Goal: Ask a question: Seek information or help from site administrators or community

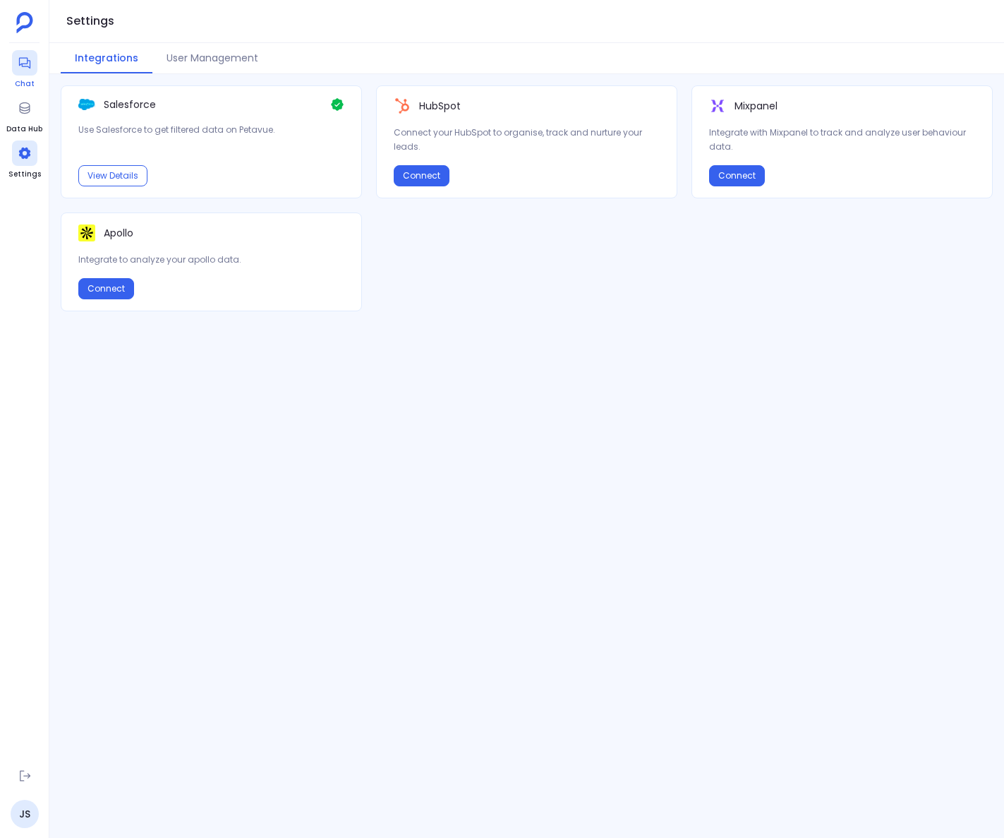
click at [30, 77] on link "Chat" at bounding box center [24, 70] width 25 height 40
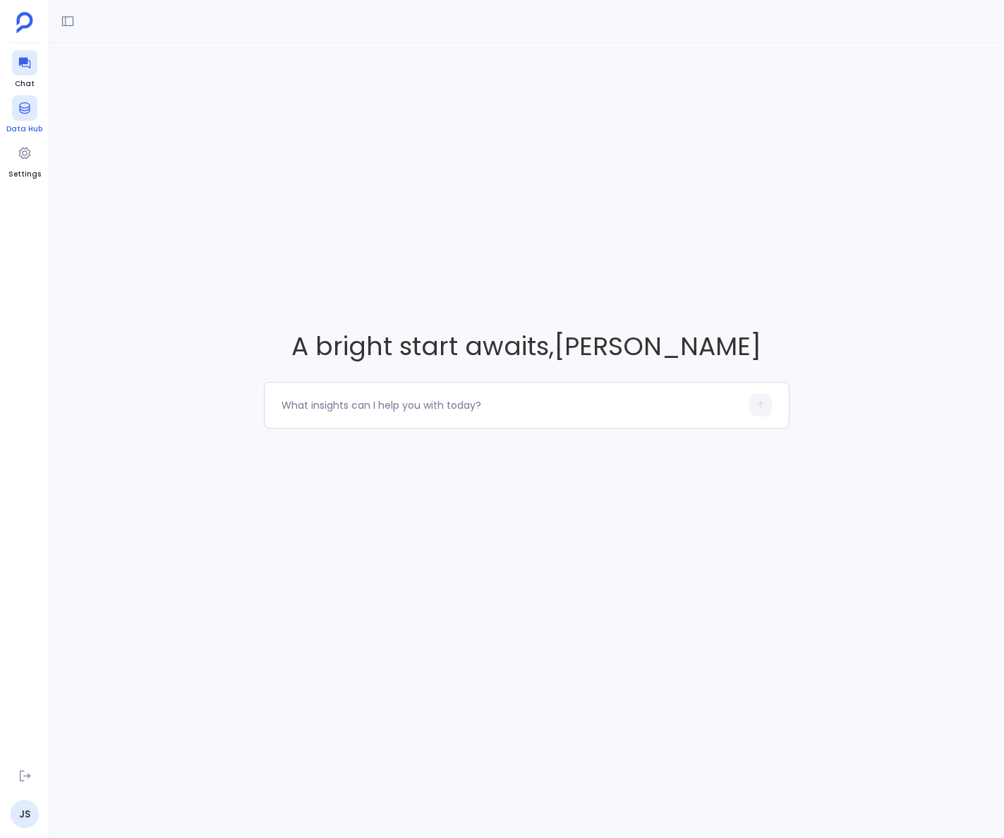
click at [31, 104] on div at bounding box center [24, 107] width 25 height 25
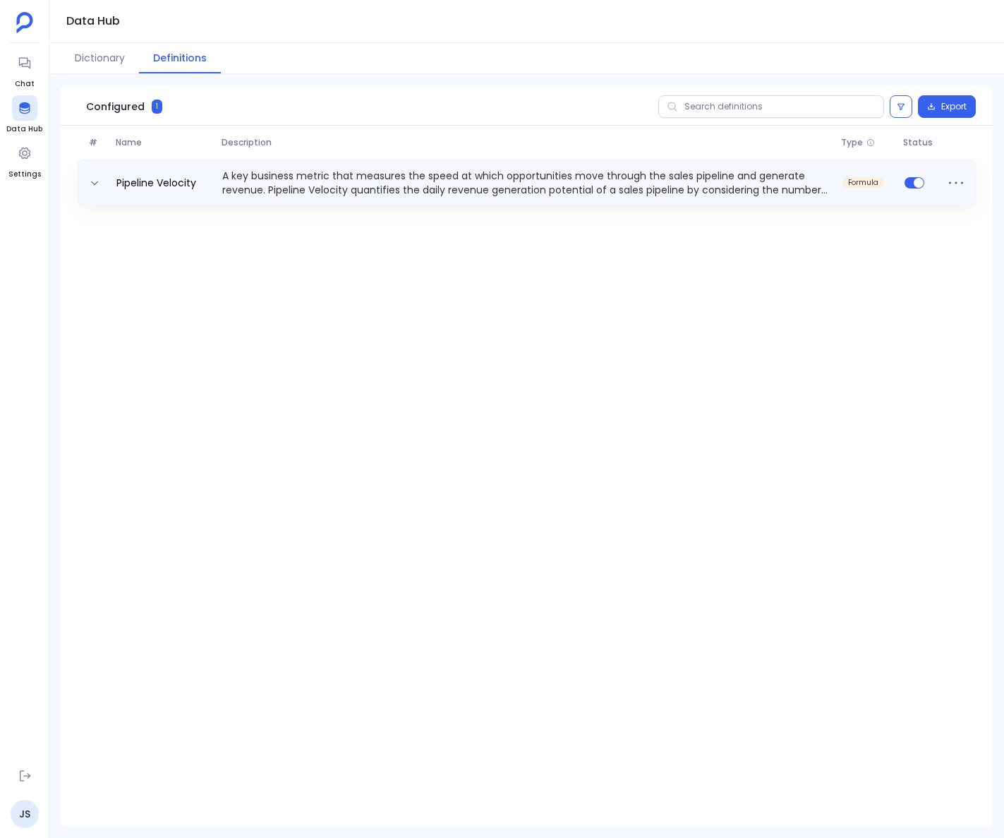
click at [268, 183] on p "A key business metric that measures the speed at which opportunities move throu…" at bounding box center [527, 183] width 620 height 28
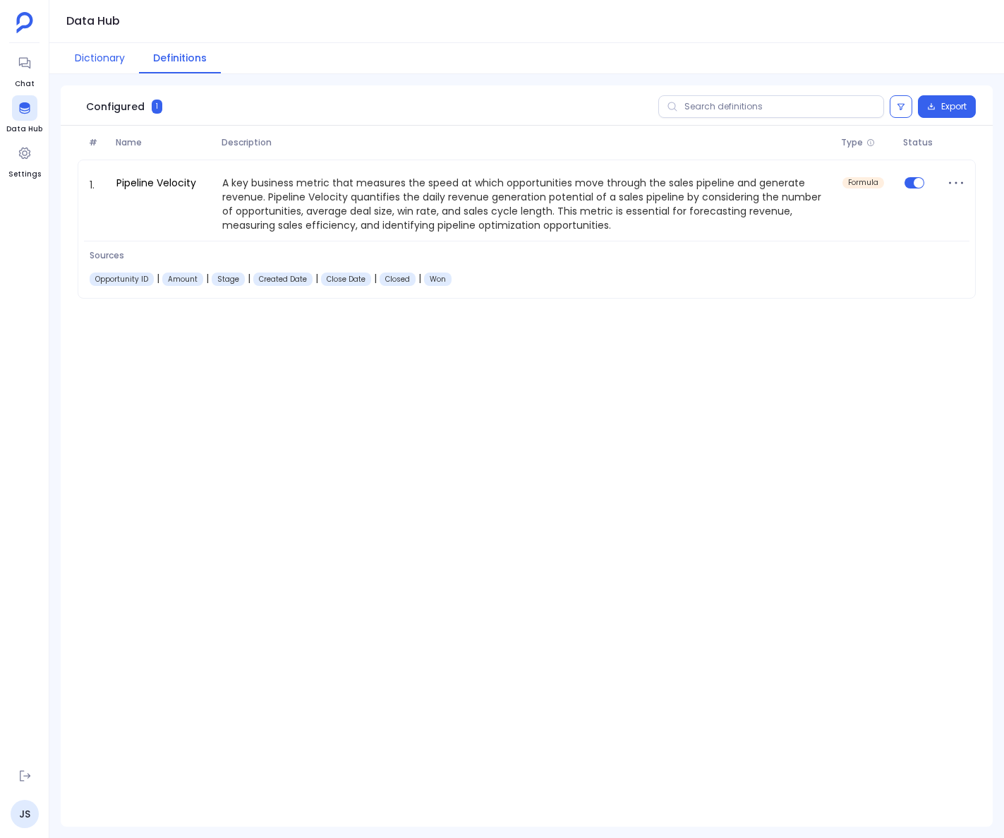
click at [114, 55] on button "Dictionary" at bounding box center [100, 58] width 78 height 30
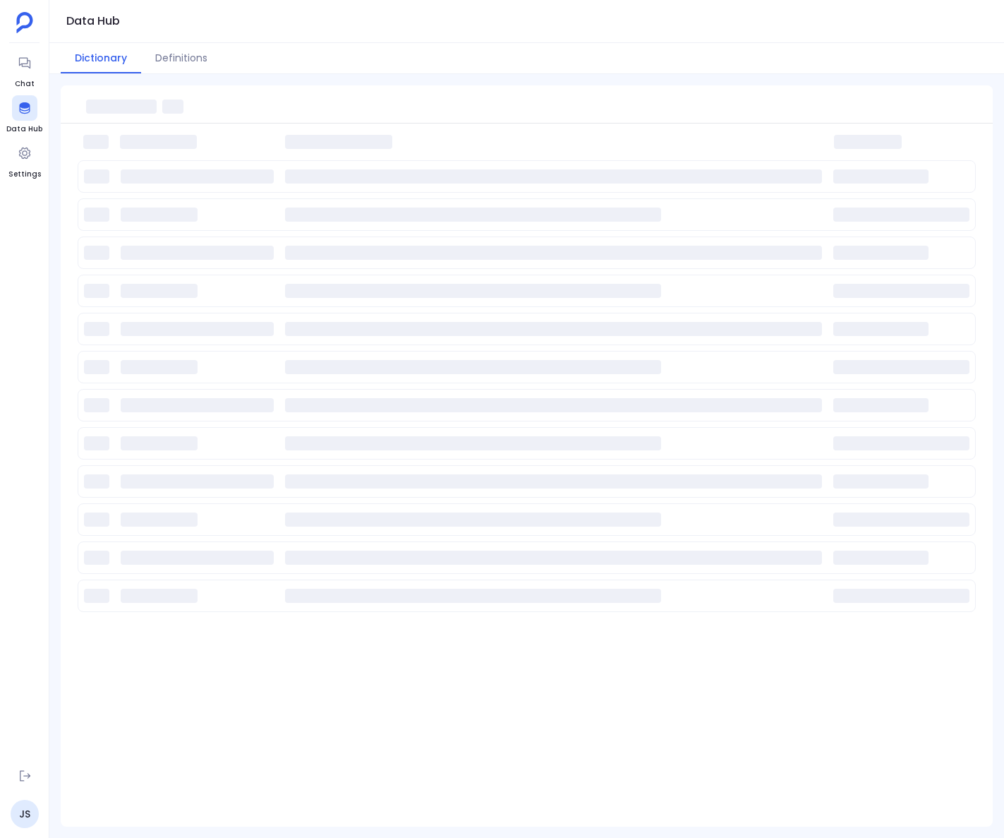
drag, startPoint x: 205, startPoint y: 61, endPoint x: 138, endPoint y: 74, distance: 68.9
click at [205, 61] on button "Definitions" at bounding box center [181, 58] width 80 height 30
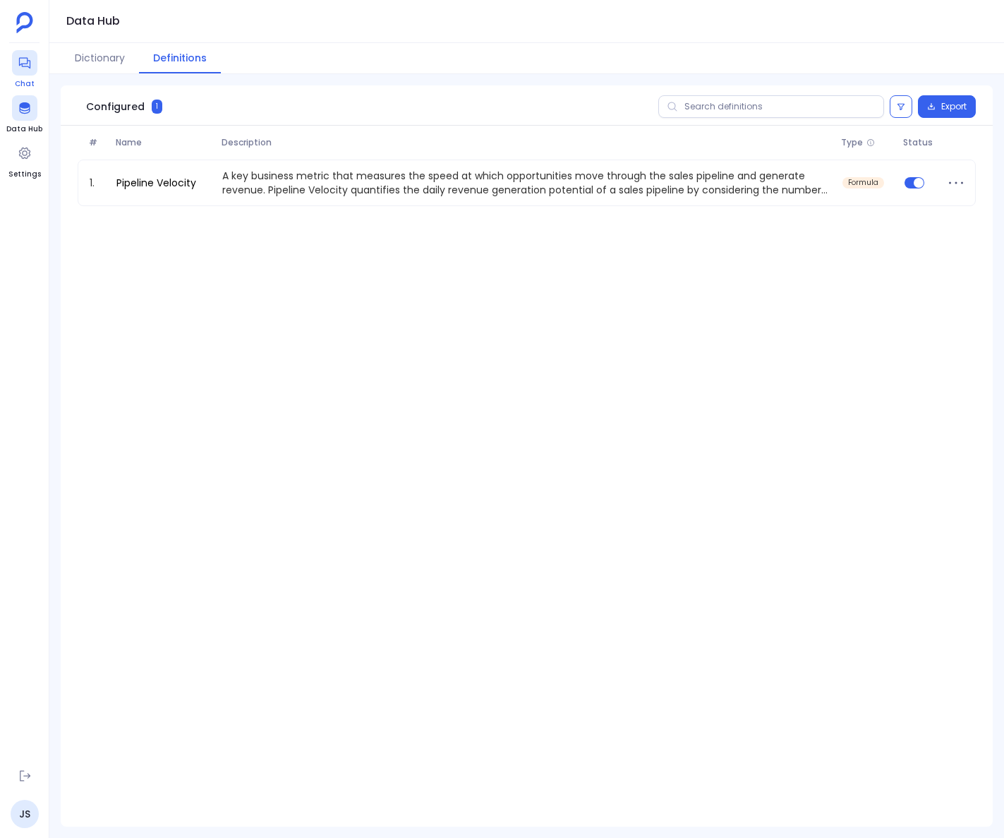
click at [23, 66] on icon at bounding box center [23, 63] width 11 height 11
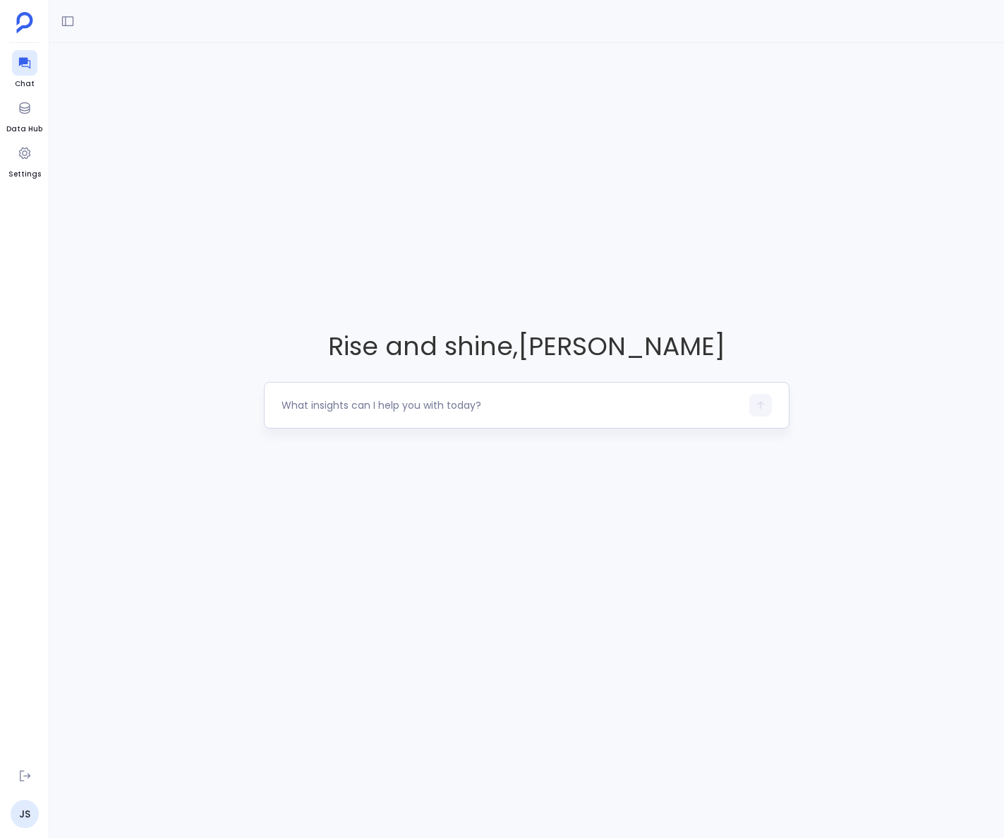
click at [365, 409] on textarea at bounding box center [511, 405] width 459 height 14
click at [368, 398] on textarea at bounding box center [511, 405] width 459 height 14
type textarea "H"
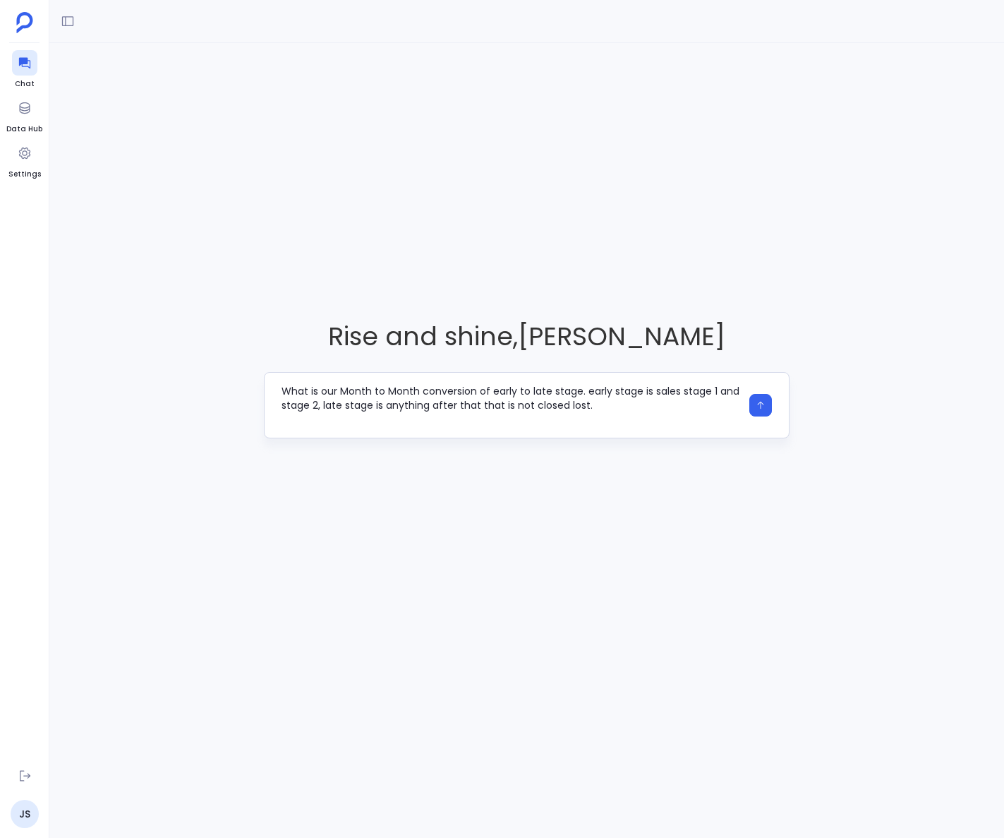
scroll to position [14, 0]
drag, startPoint x: 324, startPoint y: 416, endPoint x: 241, endPoint y: 419, distance: 82.6
click at [241, 419] on div "Rise and shine , Joey Saucedo What is our Month to Month conversion of early to…" at bounding box center [526, 378] width 955 height 671
type textarea "What is our Month to Month conversion of early to late stage. early stage is sa…"
click at [756, 405] on icon "button" at bounding box center [761, 405] width 10 height 10
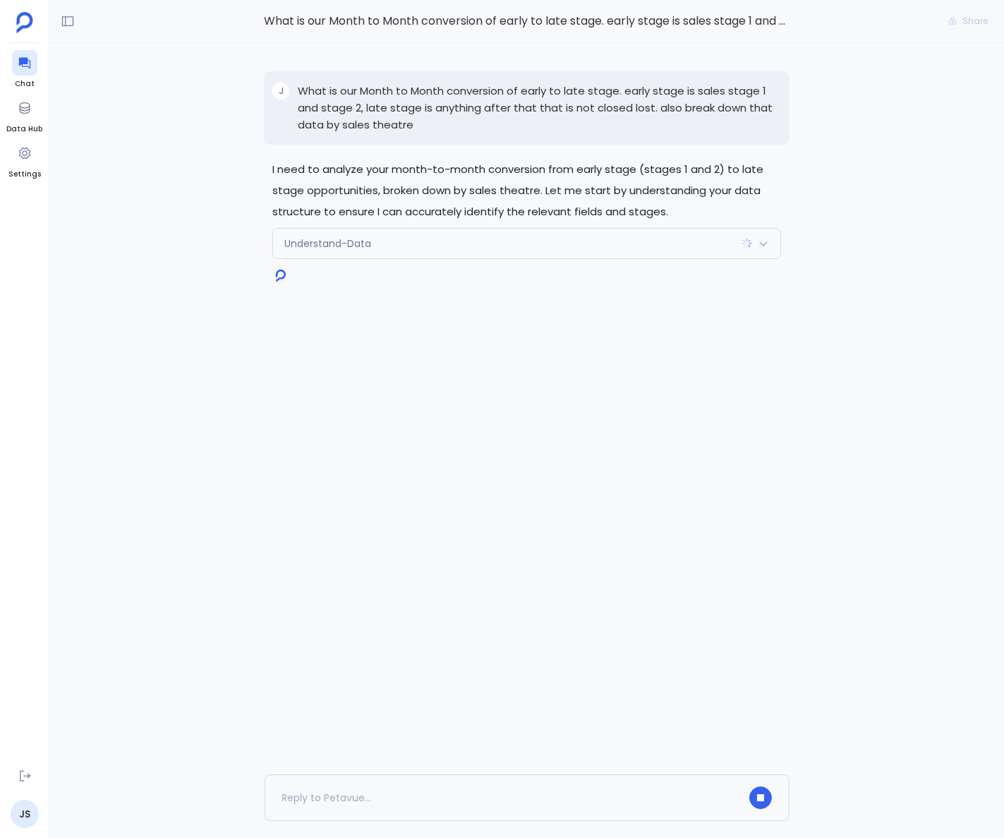
click at [771, 244] on div "Understand-Data" at bounding box center [526, 244] width 507 height 30
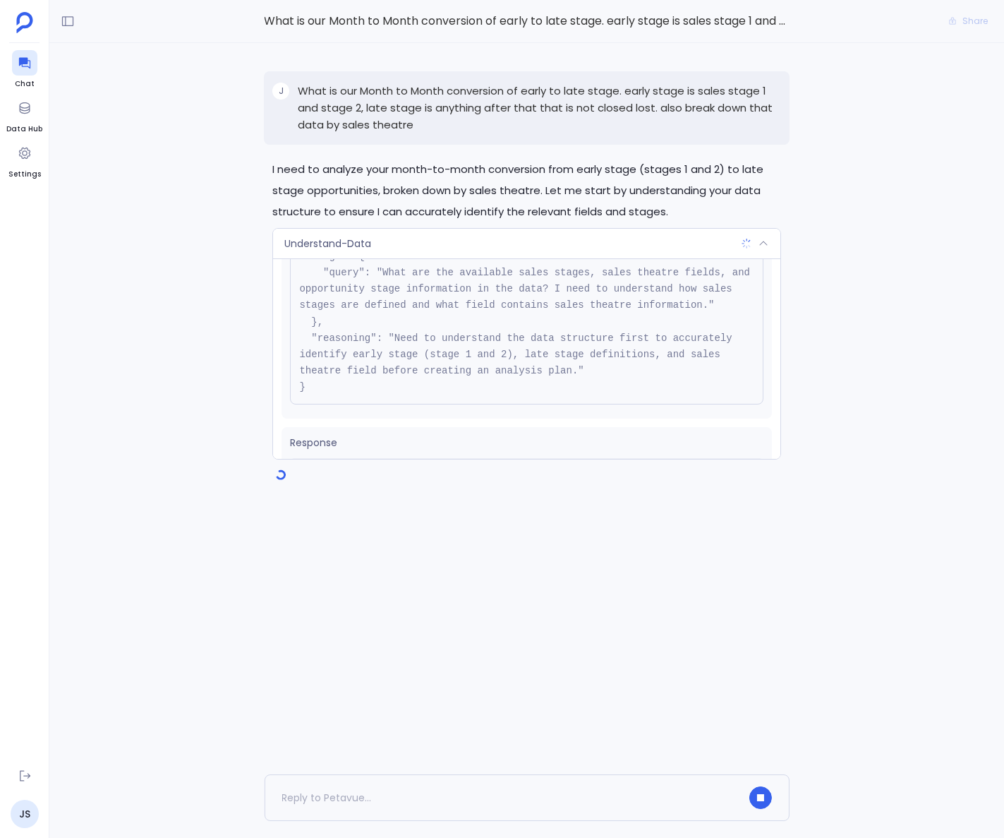
scroll to position [160, 0]
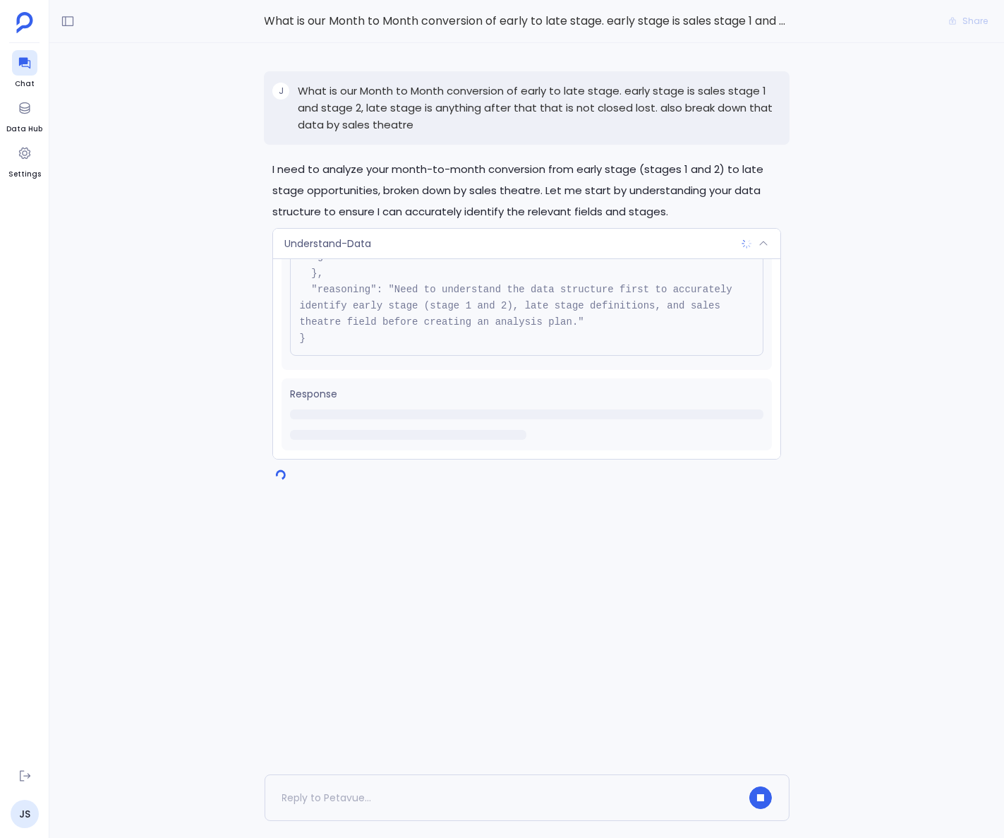
drag, startPoint x: 763, startPoint y: 241, endPoint x: 747, endPoint y: 409, distance: 169.5
click at [763, 241] on icon at bounding box center [763, 243] width 11 height 11
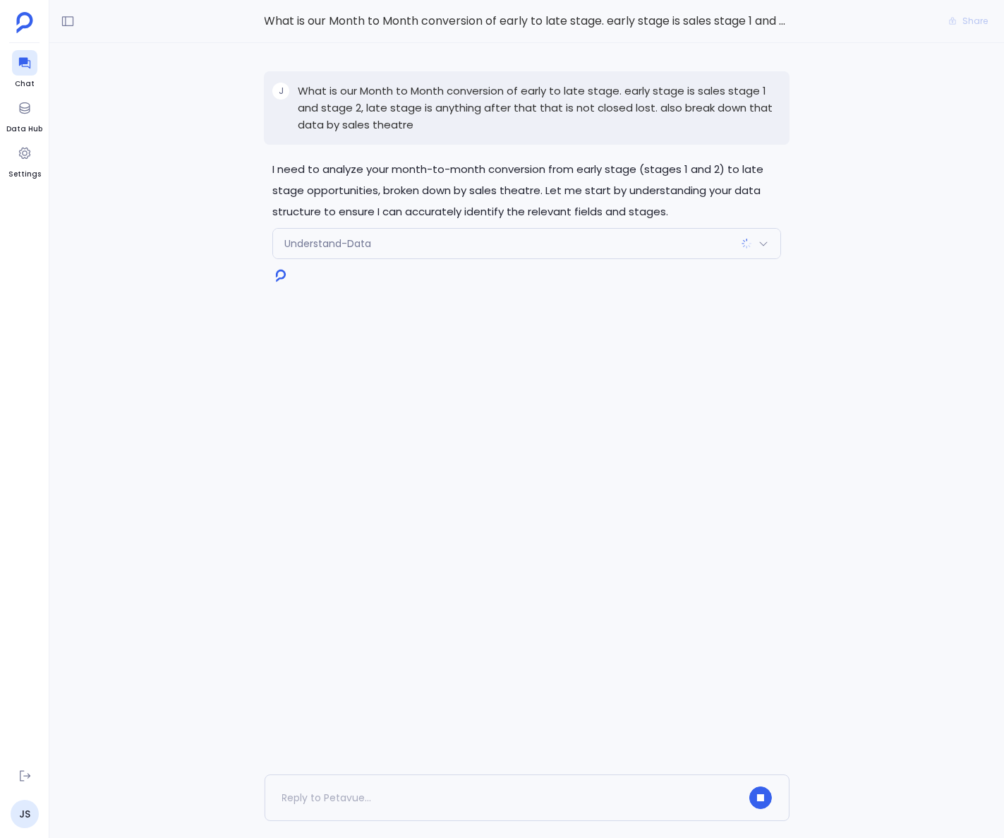
click at [764, 245] on icon at bounding box center [764, 243] width 8 height 4
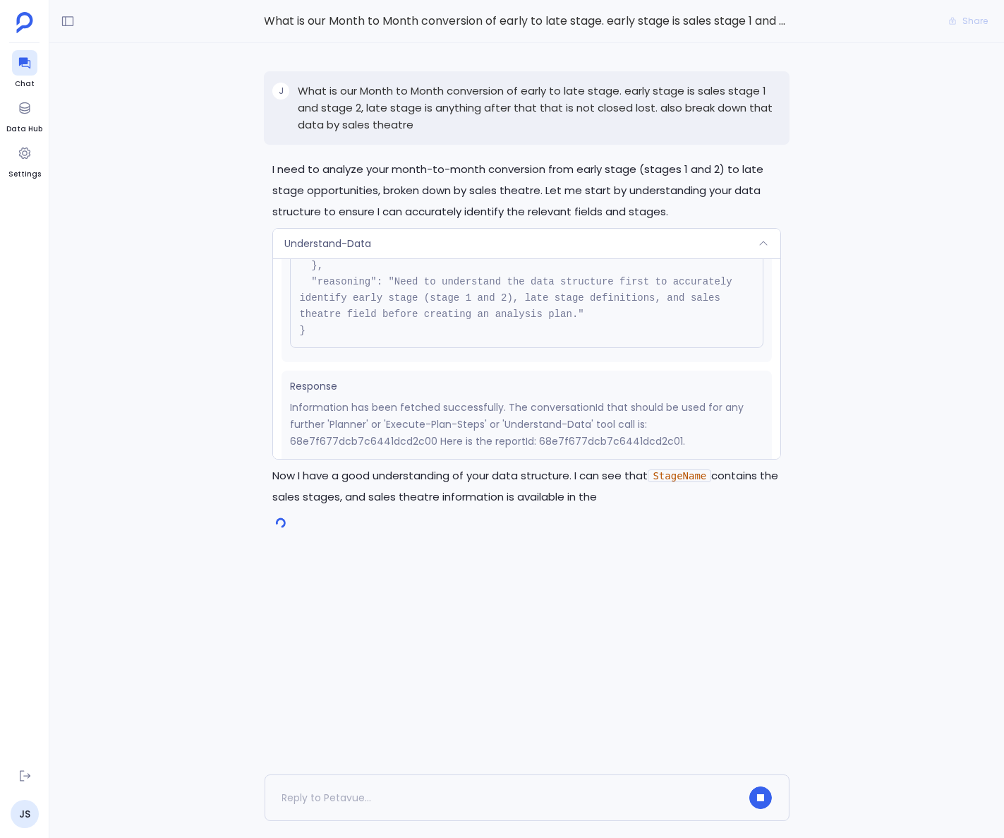
scroll to position [155, 0]
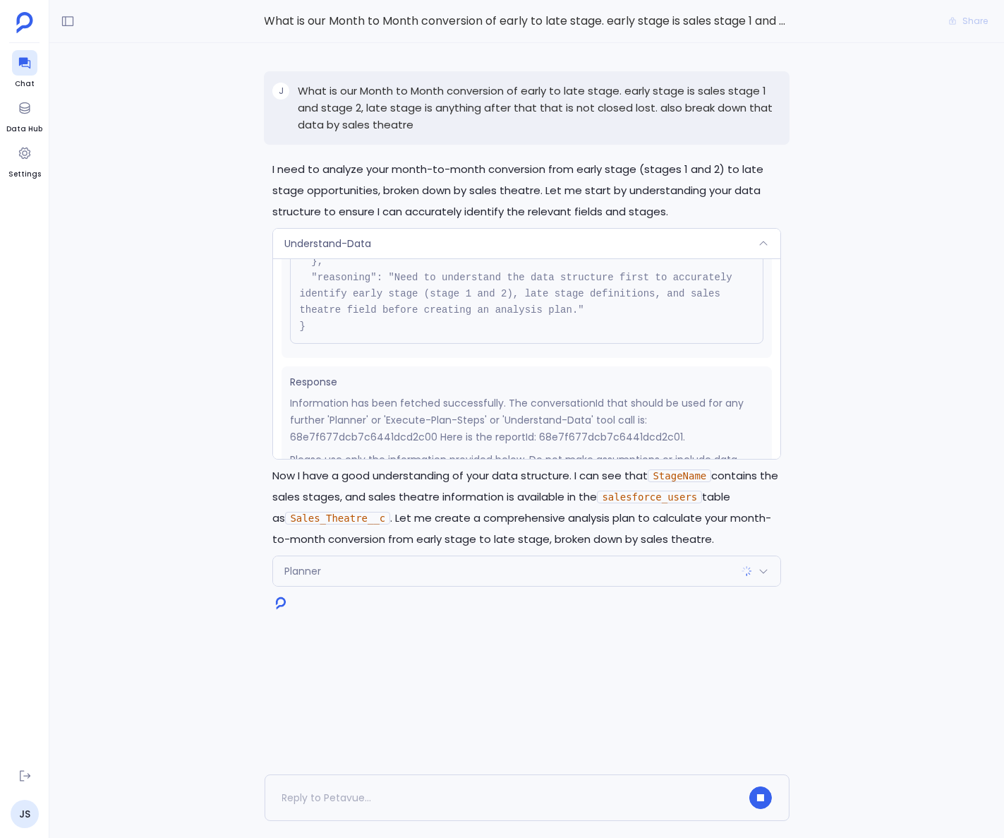
click at [452, 570] on div "Planner" at bounding box center [526, 571] width 507 height 30
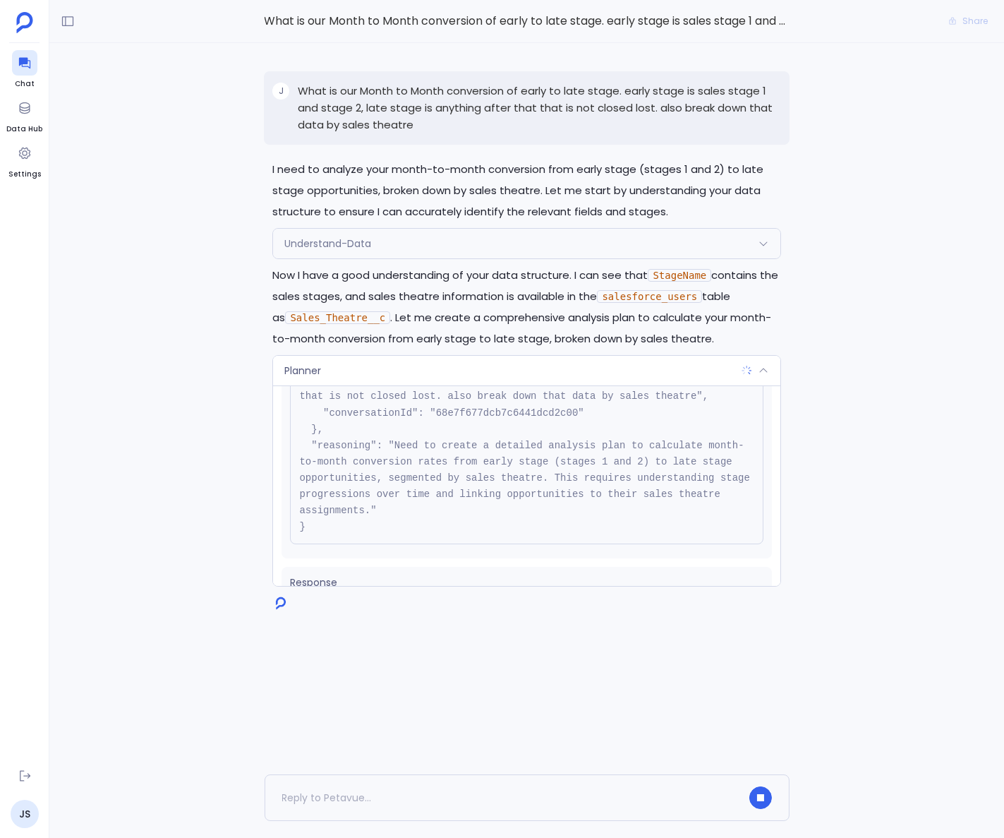
scroll to position [192, 0]
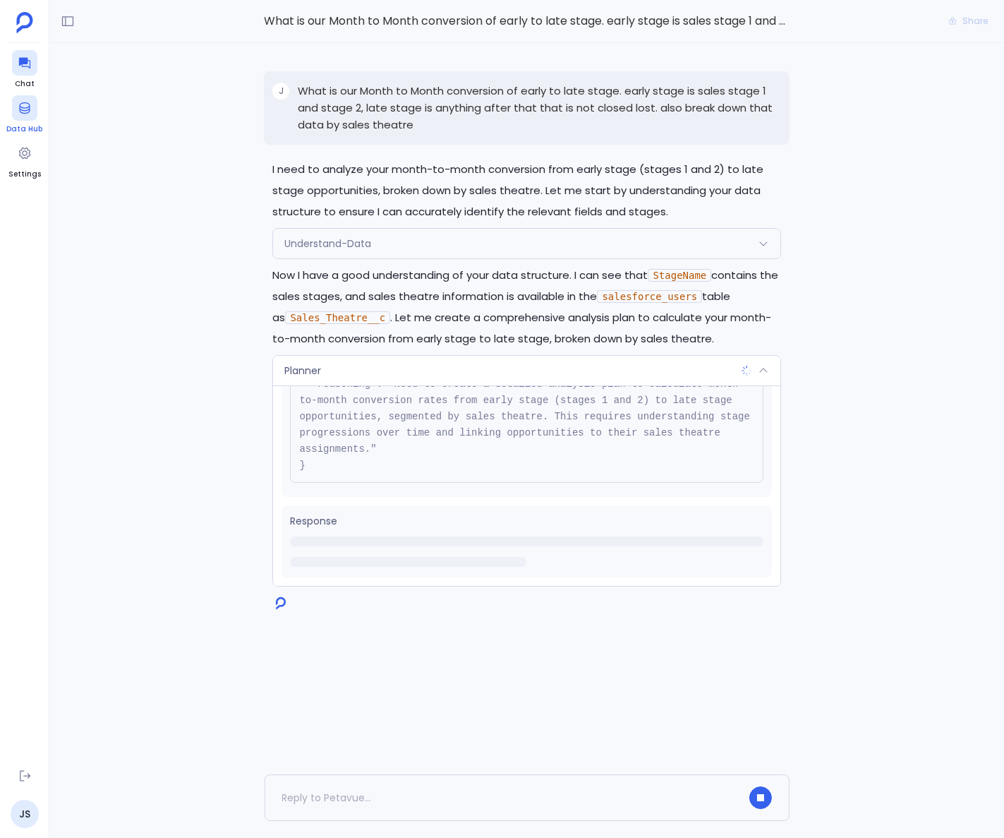
click at [17, 116] on div at bounding box center [24, 107] width 25 height 25
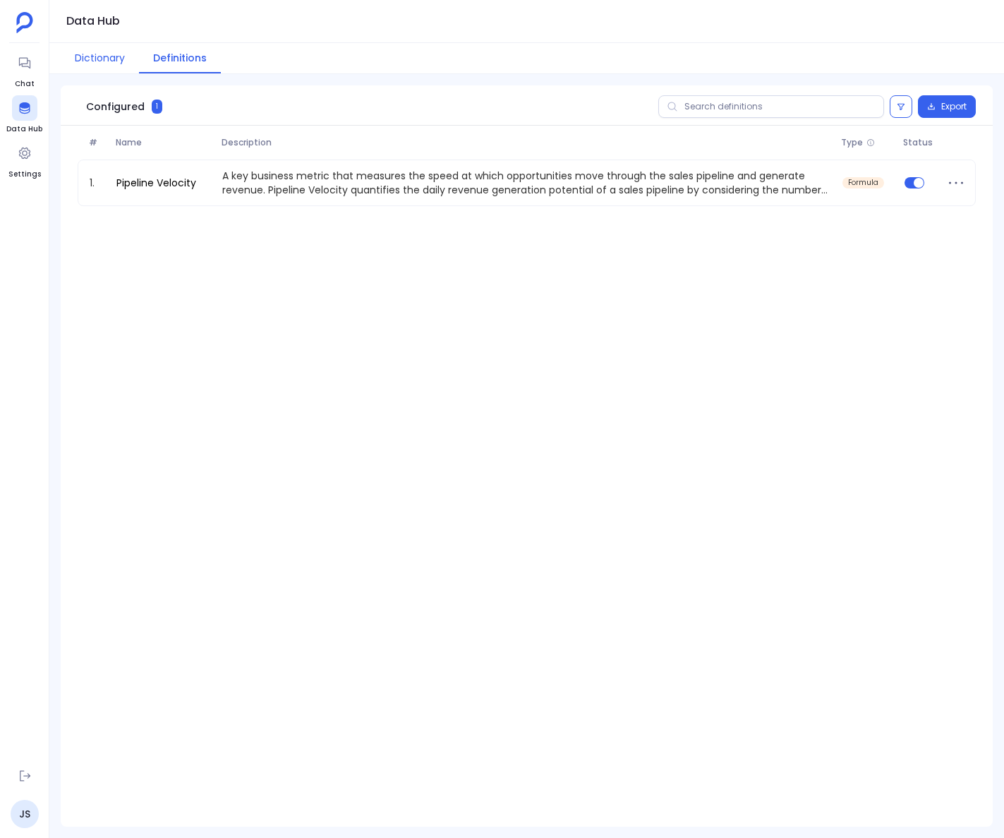
click at [97, 57] on button "Dictionary" at bounding box center [100, 58] width 78 height 30
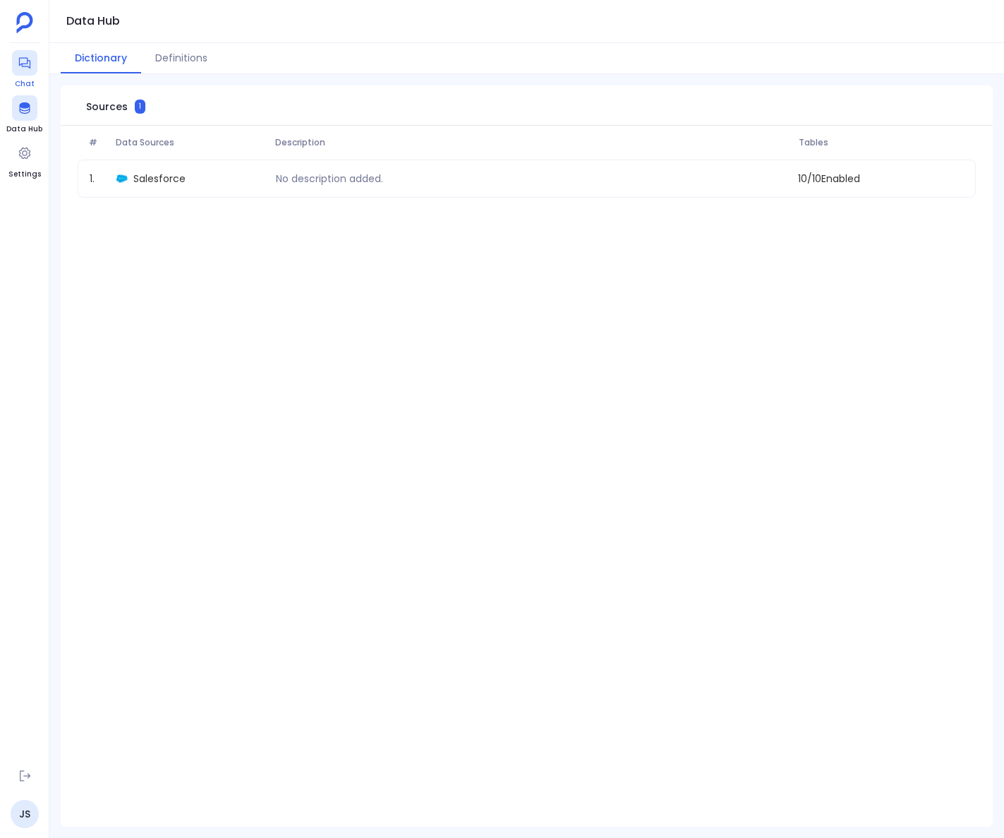
click at [23, 58] on icon at bounding box center [23, 63] width 11 height 11
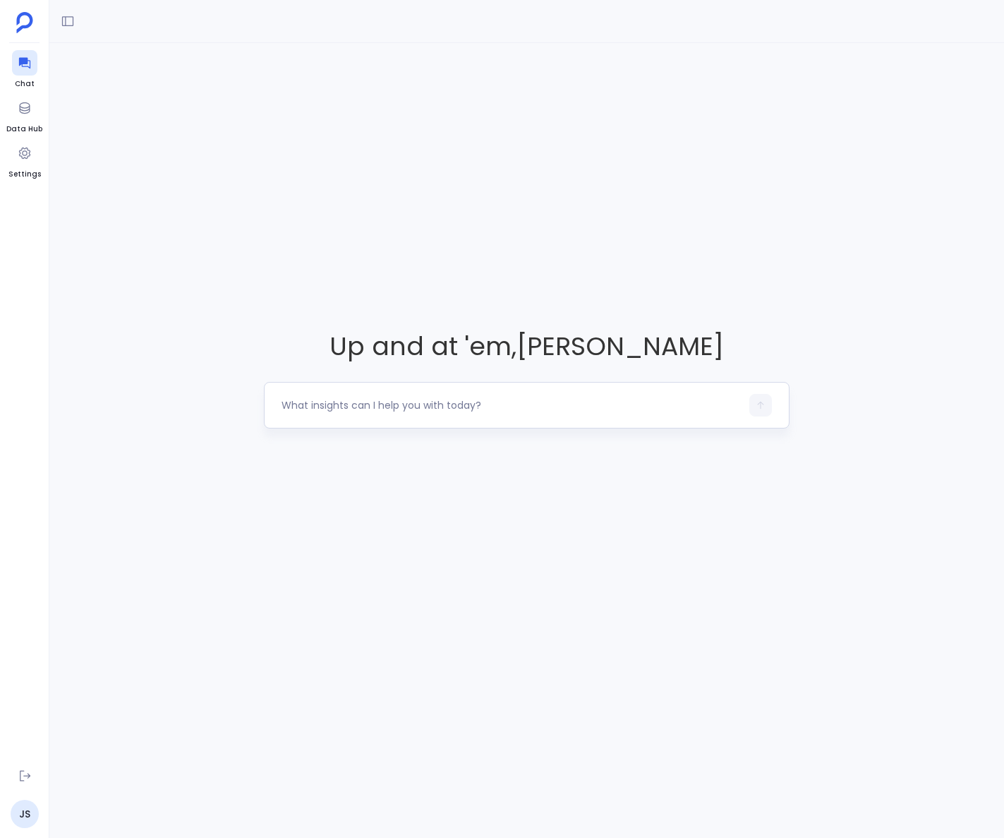
drag, startPoint x: 449, startPoint y: 405, endPoint x: 437, endPoint y: 407, distance: 12.1
click at [449, 405] on textarea at bounding box center [511, 405] width 459 height 14
drag, startPoint x: 448, startPoint y: 430, endPoint x: 454, endPoint y: 419, distance: 12.6
click at [448, 430] on div "Up and at 'em , Joey Saucedo" at bounding box center [526, 378] width 955 height 671
click at [454, 419] on div at bounding box center [526, 405] width 525 height 47
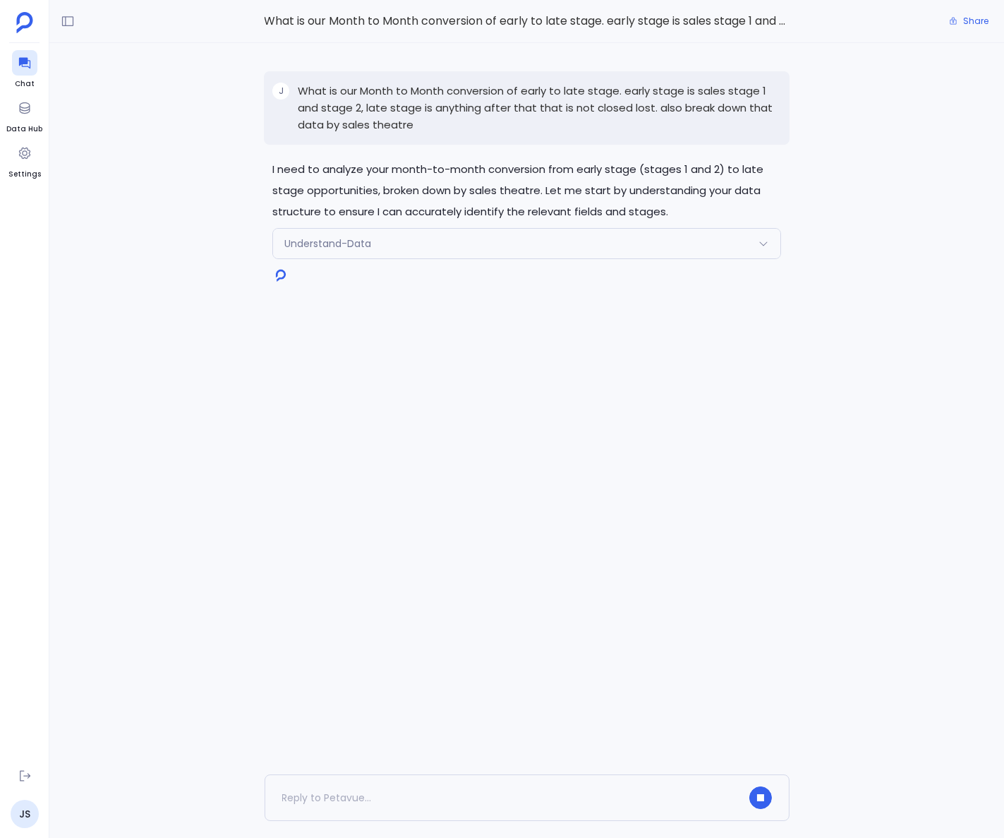
click at [406, 239] on div "Understand-Data" at bounding box center [526, 244] width 507 height 30
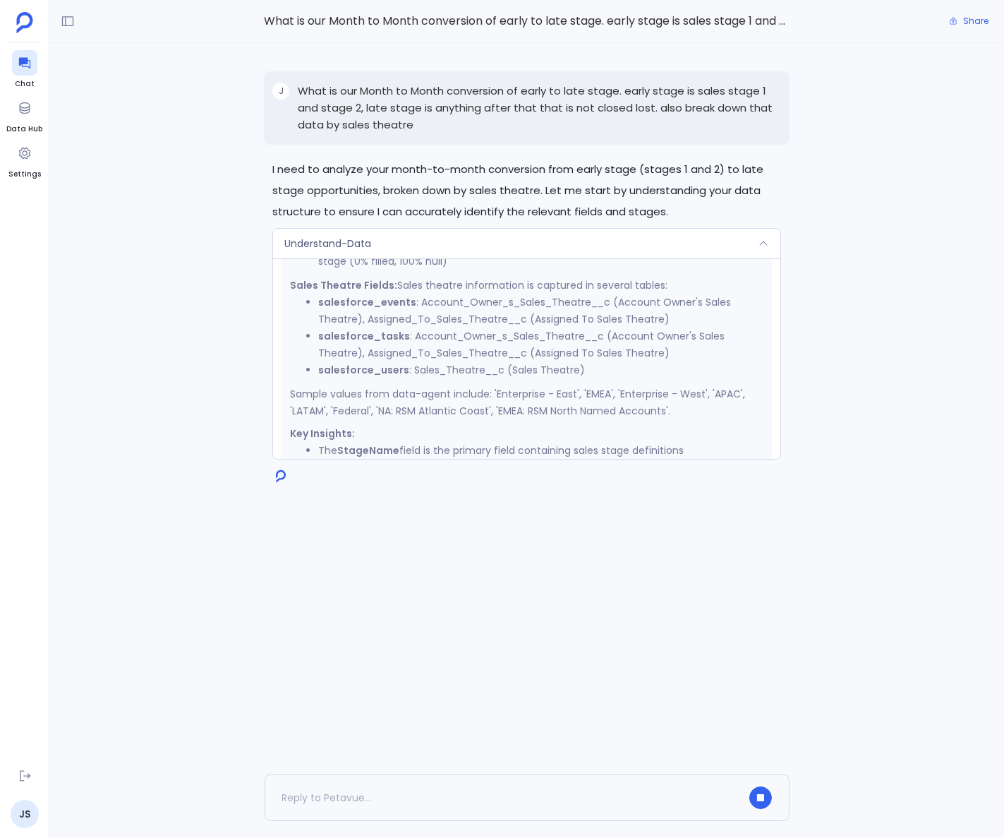
scroll to position [806, 0]
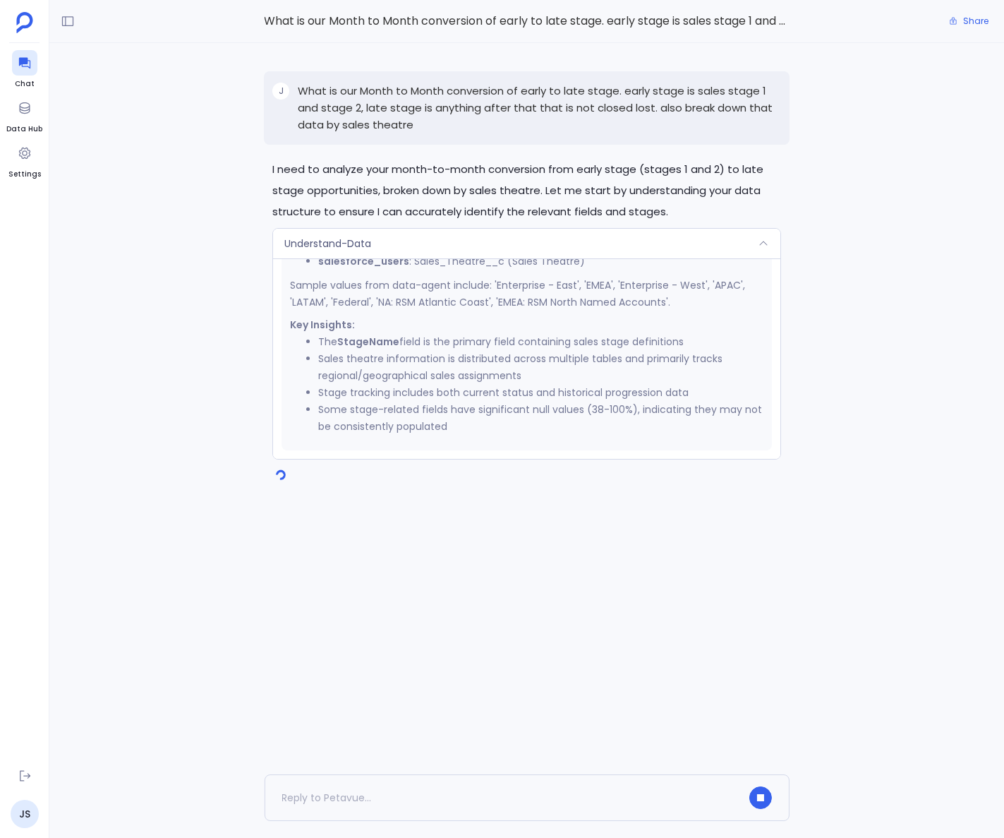
click at [200, 338] on div "I need to analyze your month-to-month conversion from early stage (stages 1 and…" at bounding box center [526, 408] width 955 height 731
click at [454, 162] on p "I need to analyze your month-to-month conversion from early stage (stages 1 and…" at bounding box center [526, 191] width 508 height 64
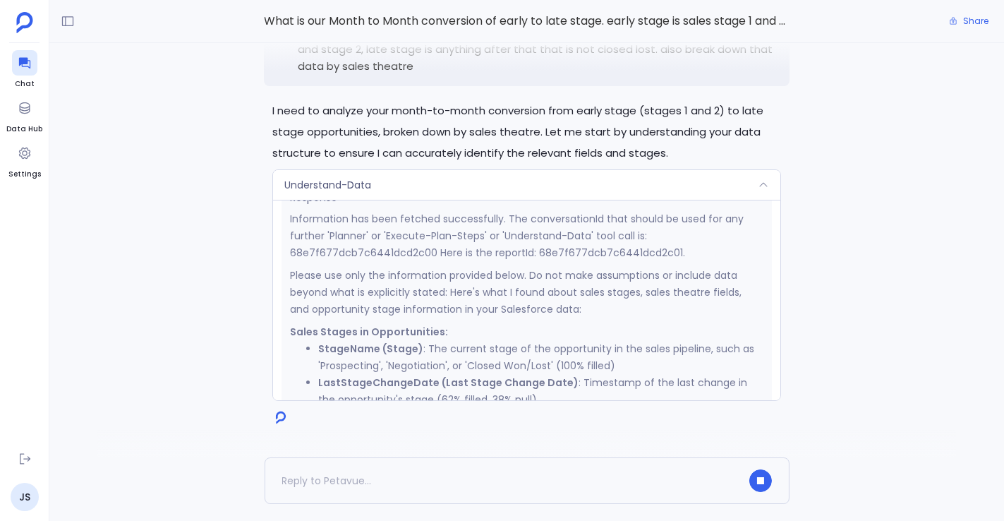
scroll to position [295, 0]
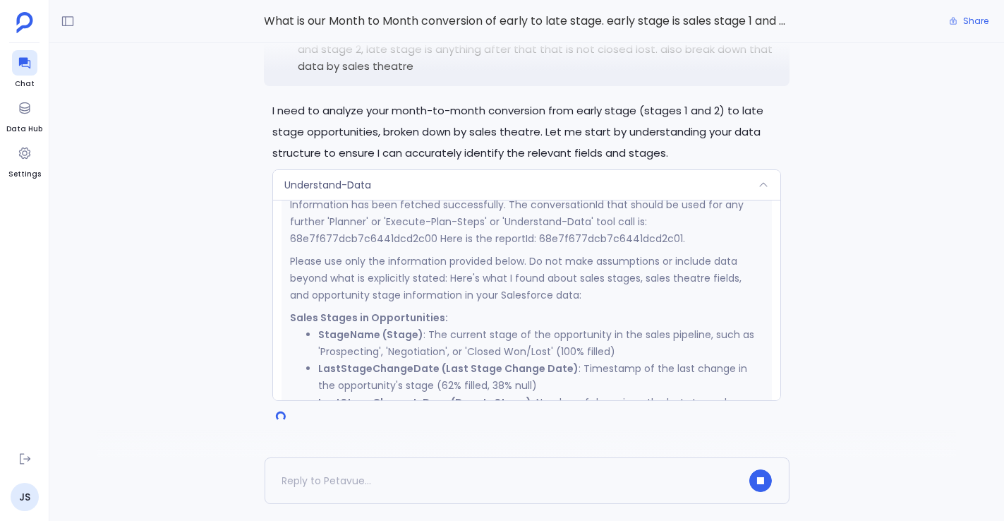
click at [765, 184] on icon at bounding box center [763, 184] width 11 height 11
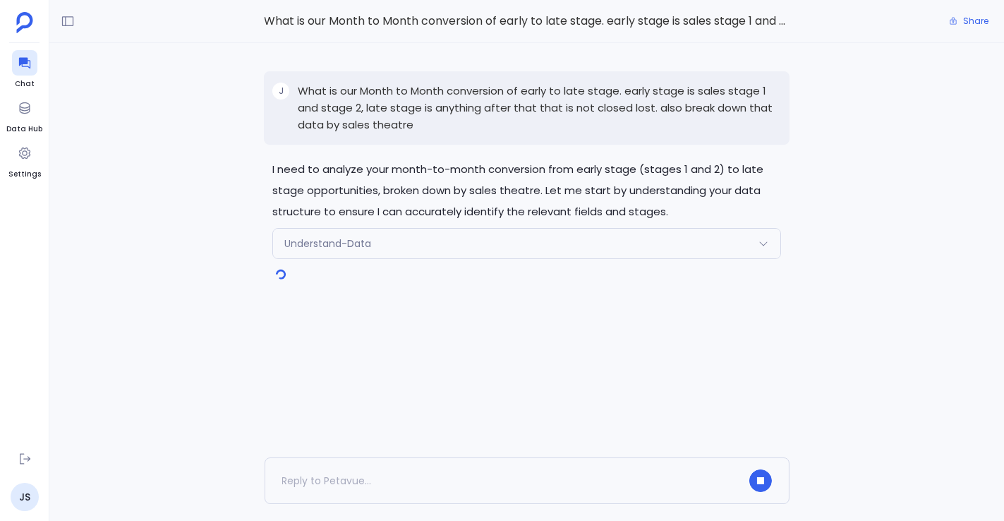
click at [760, 236] on div "Understand-Data" at bounding box center [526, 244] width 507 height 30
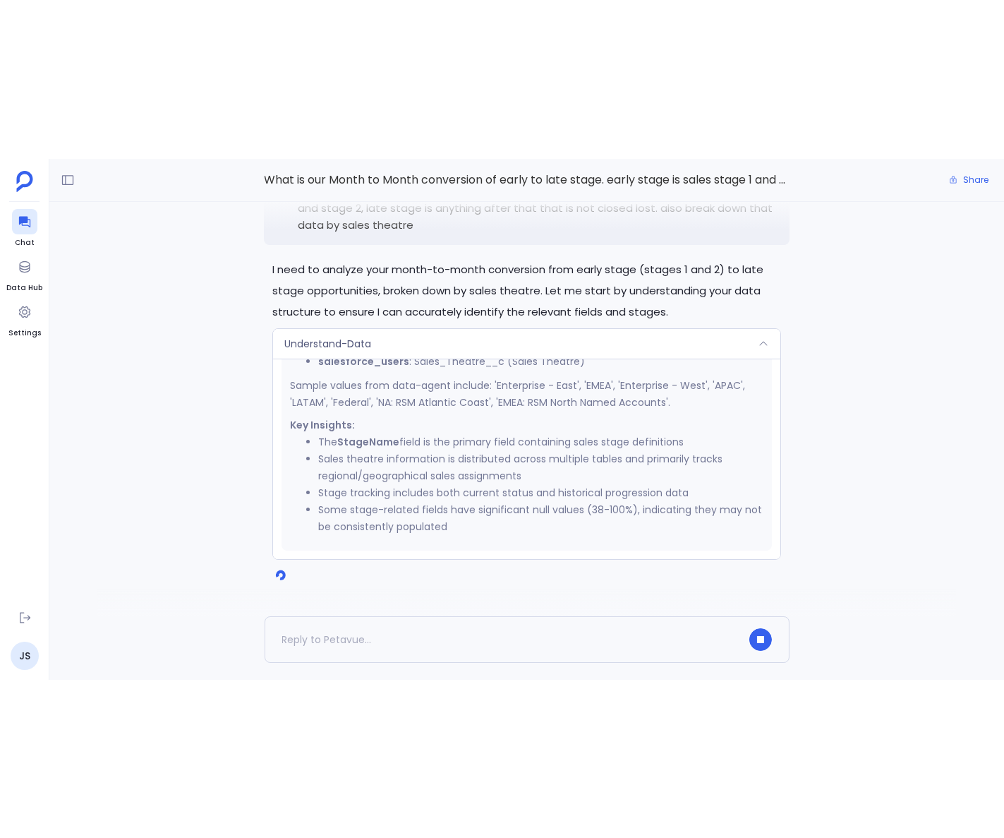
scroll to position [806, 0]
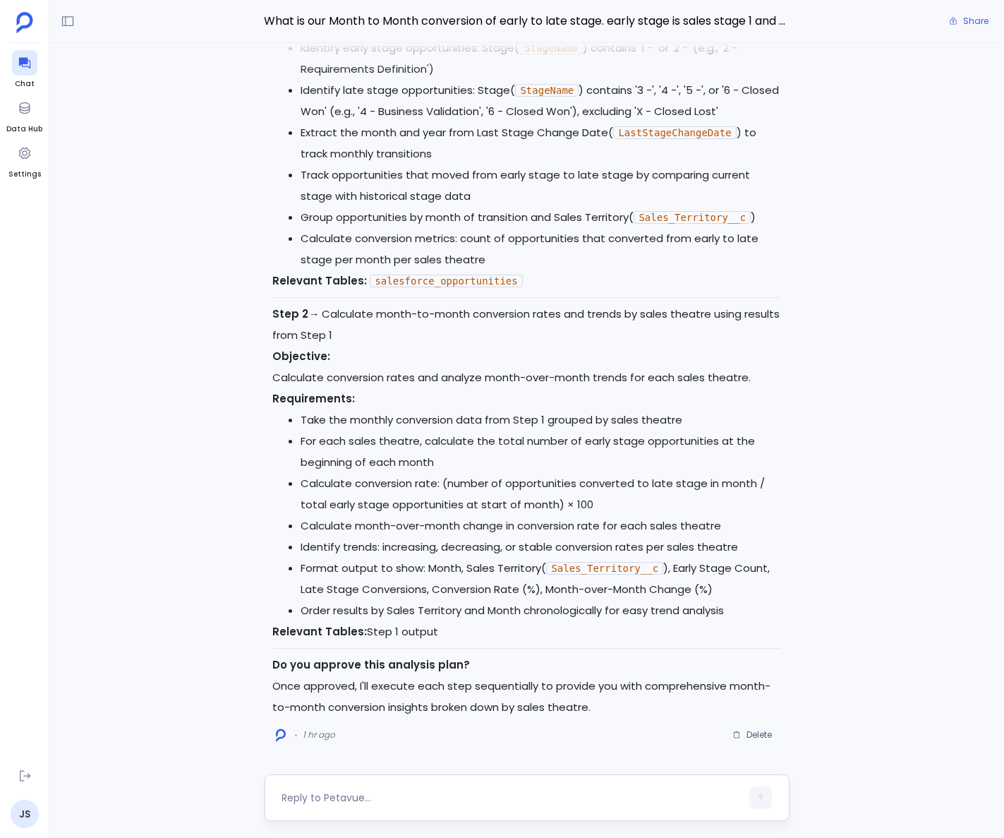
click at [339, 791] on textarea at bounding box center [511, 798] width 459 height 14
type textarea "approved"
click at [753, 794] on button "button" at bounding box center [761, 797] width 23 height 23
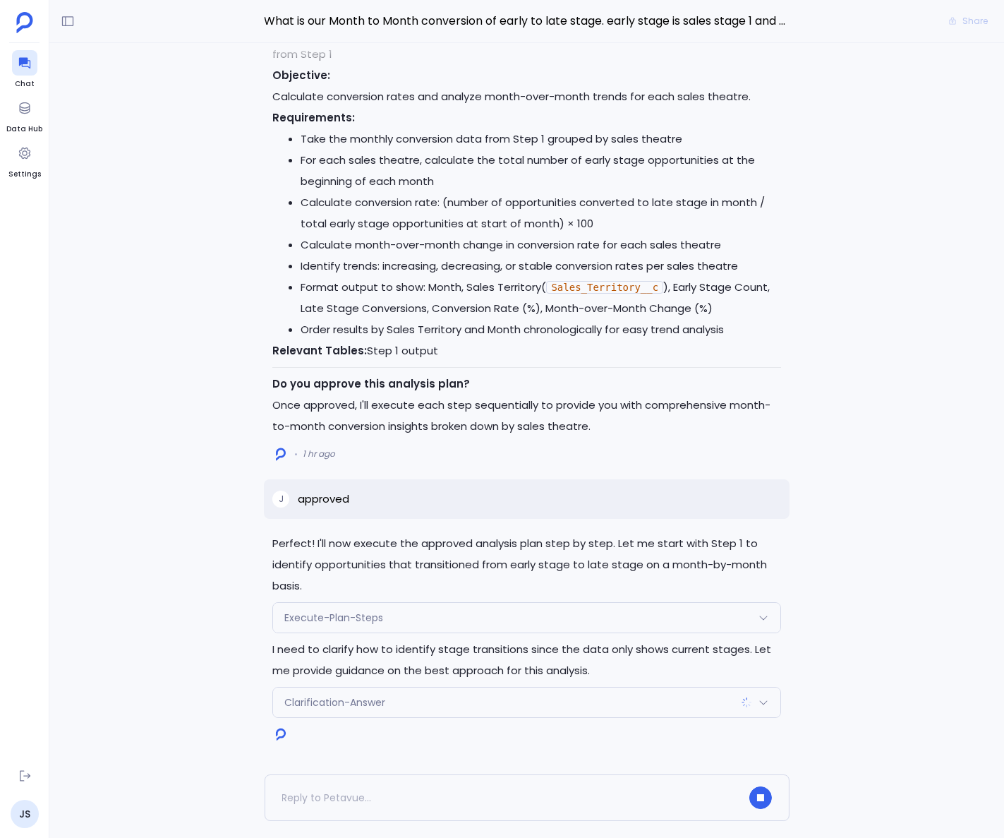
click at [416, 703] on div "Clarification-Answer" at bounding box center [526, 703] width 507 height 30
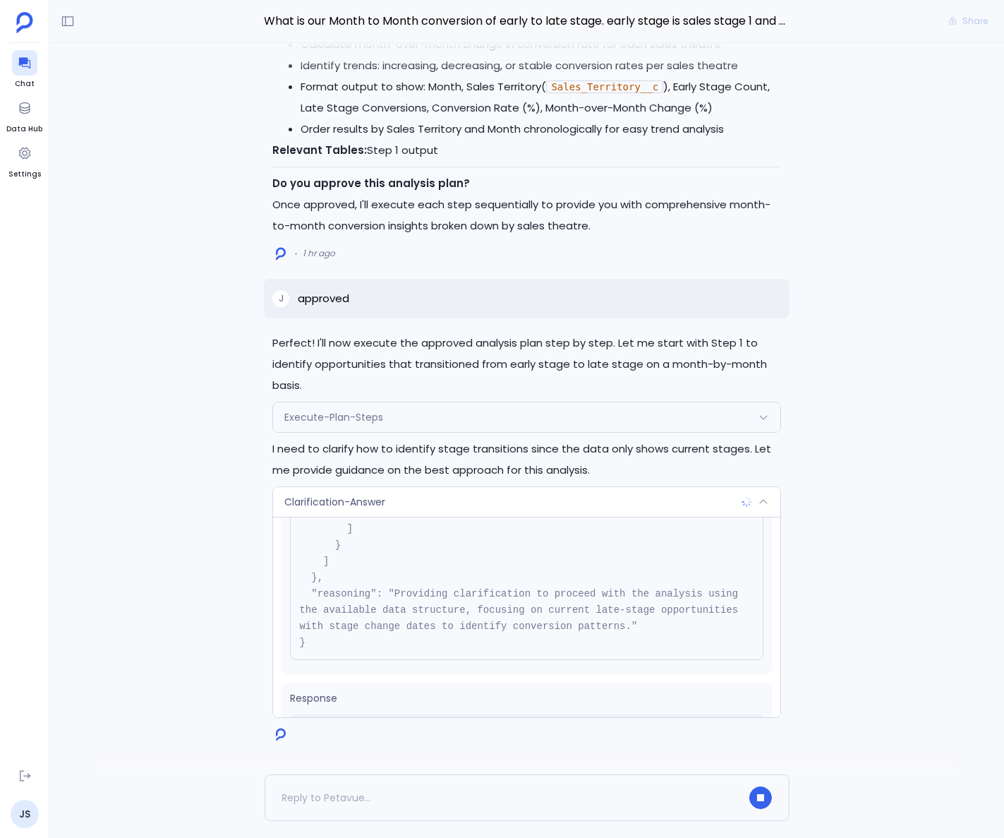
scroll to position [356, 0]
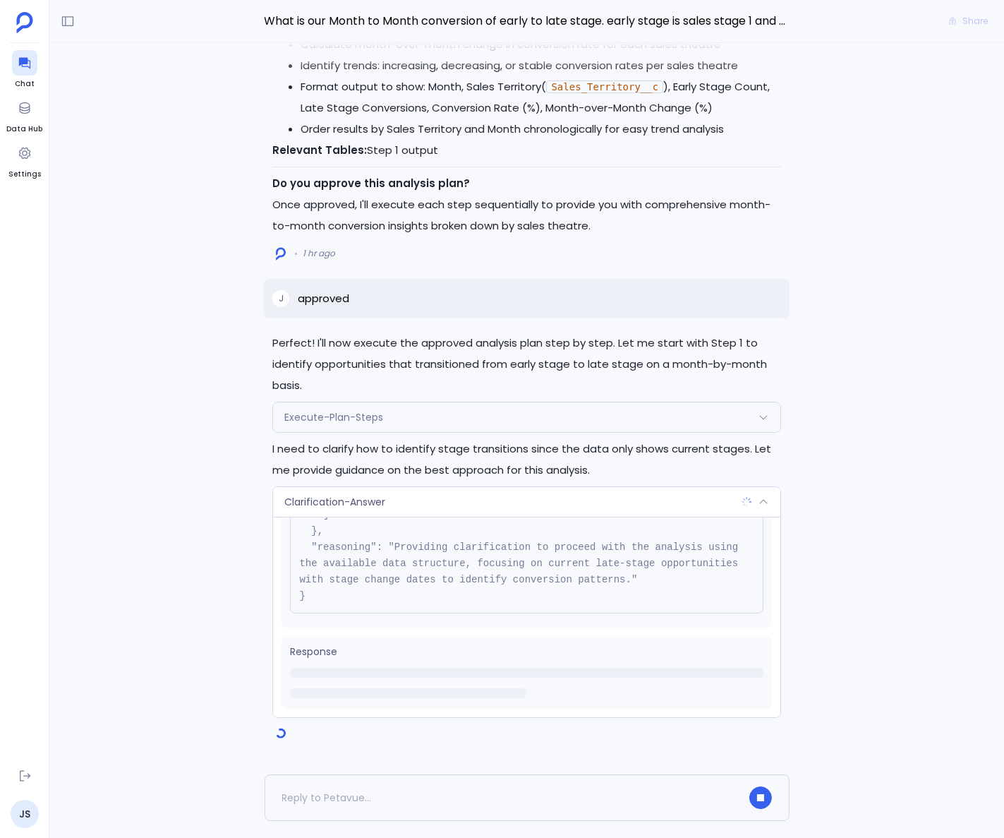
click at [872, 642] on div "Perfect! I'll now execute the approved analysis plan step by step. Let me start…" at bounding box center [526, 408] width 955 height 731
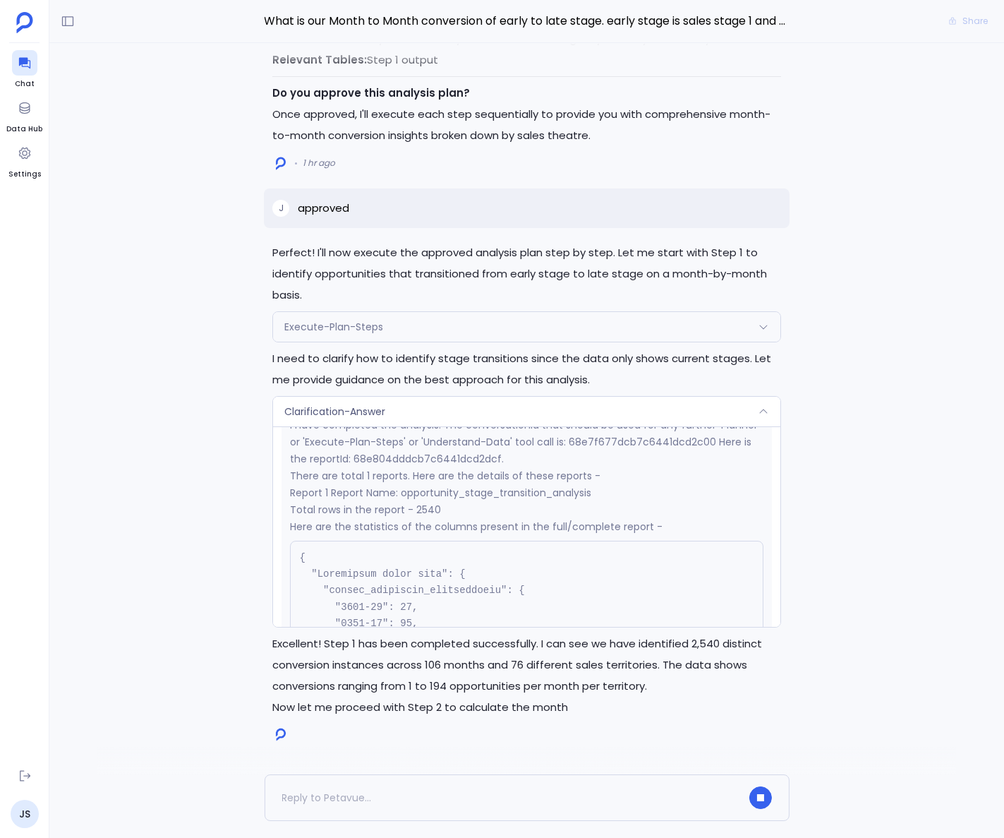
scroll to position [518, 0]
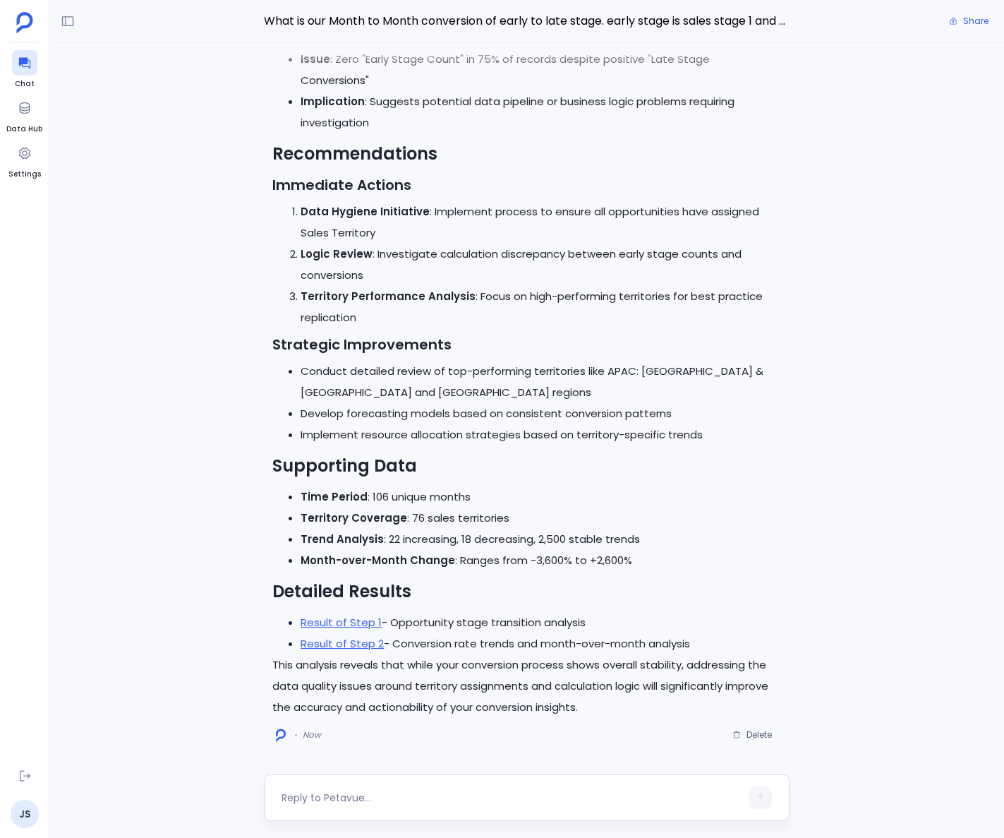
click at [371, 805] on div at bounding box center [511, 797] width 459 height 23
click at [387, 796] on textarea at bounding box center [511, 798] width 459 height 14
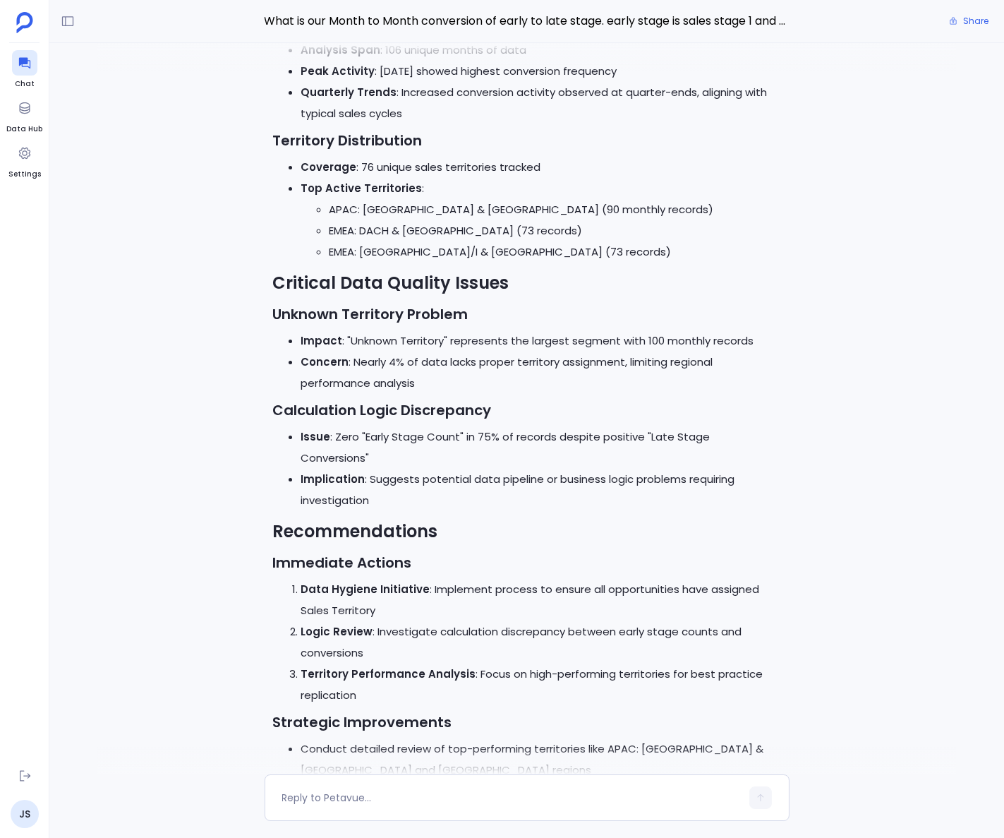
scroll to position [-373, 0]
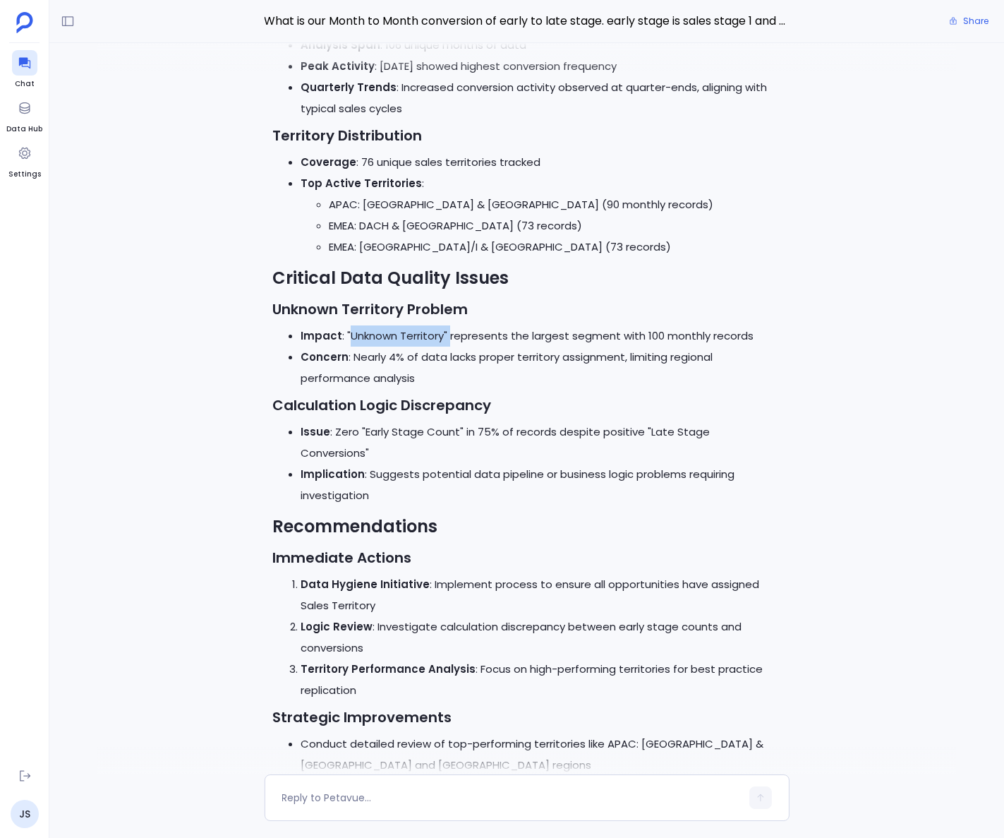
drag, startPoint x: 350, startPoint y: 356, endPoint x: 449, endPoint y: 357, distance: 98.8
click at [449, 347] on li "Impact : "Unknown Territory" represents the largest segment with 100 monthly re…" at bounding box center [541, 335] width 480 height 21
click at [563, 388] on li "Concern : Nearly 4% of data lacks proper territory assignment, limiting regiona…" at bounding box center [541, 368] width 480 height 42
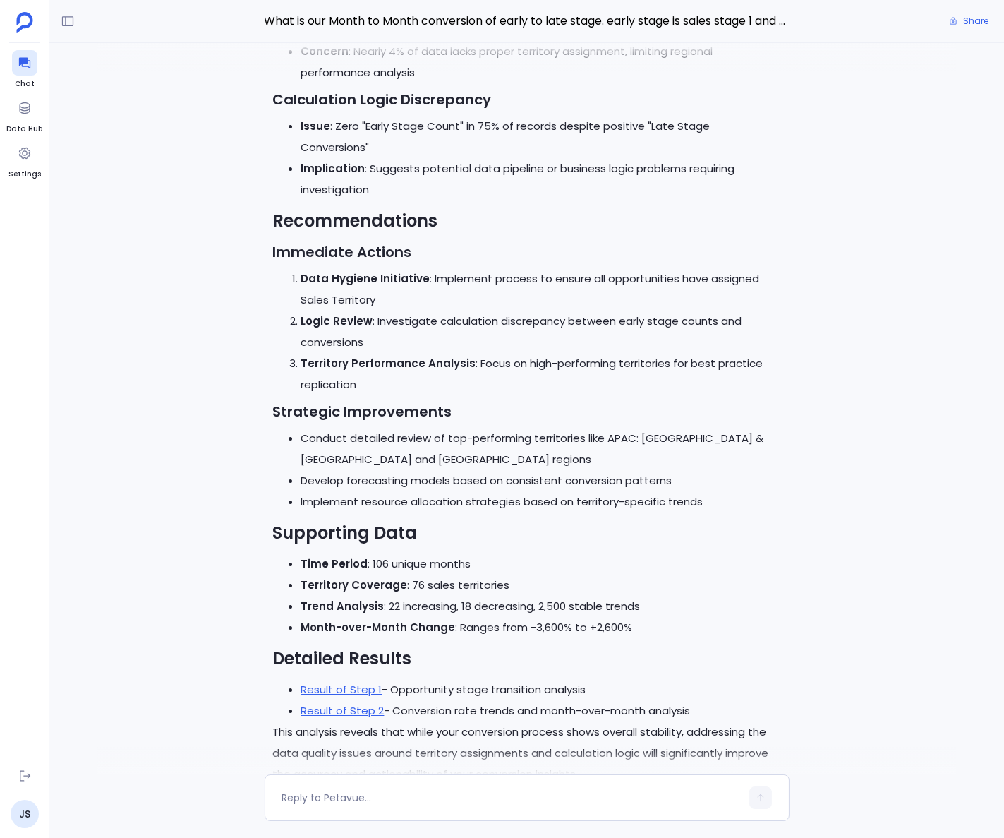
scroll to position [0, 0]
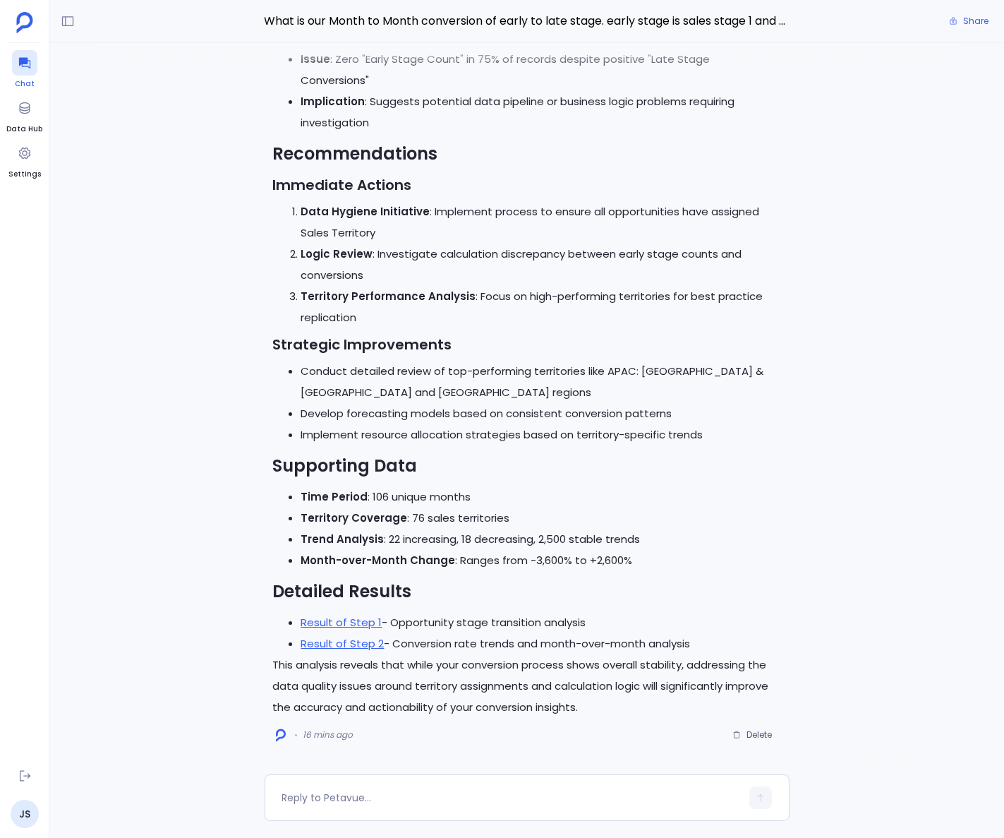
click at [18, 56] on icon at bounding box center [25, 63] width 14 height 14
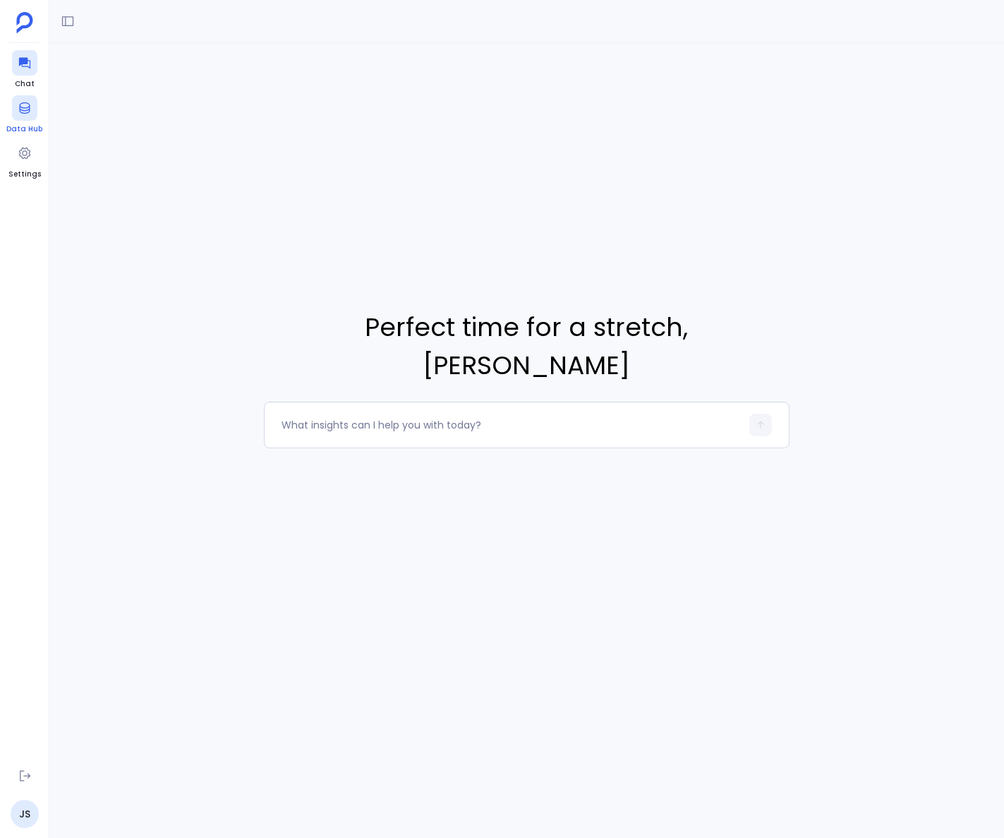
click at [20, 111] on icon at bounding box center [25, 108] width 14 height 14
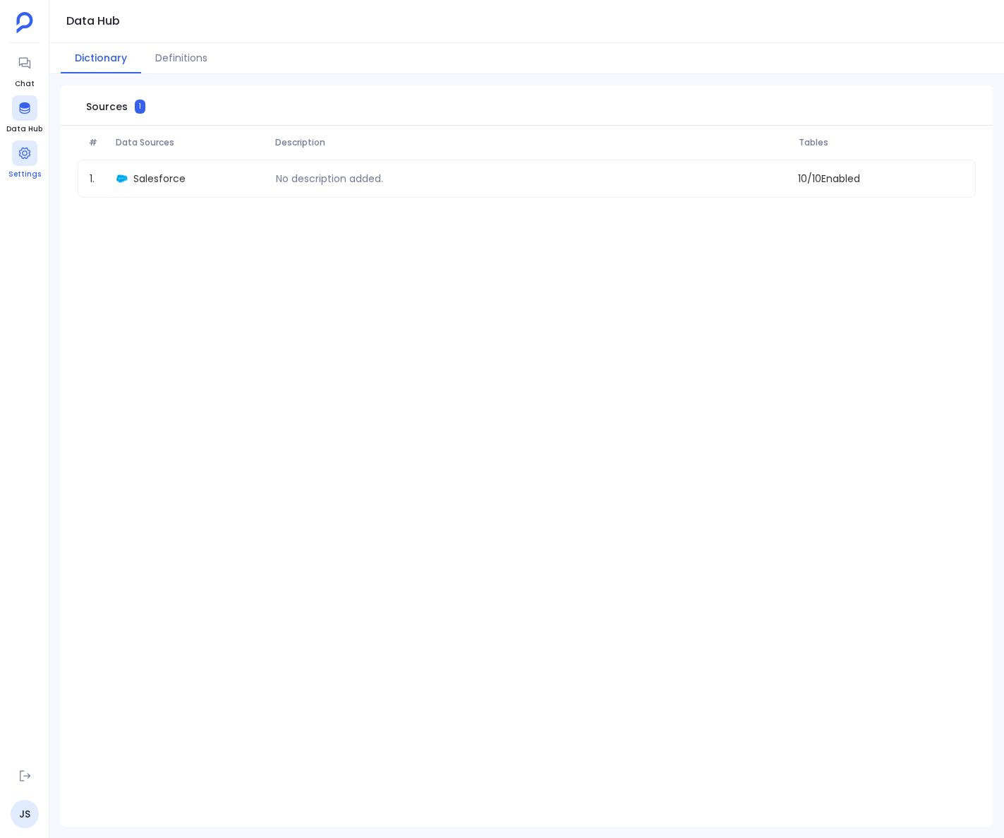
click at [16, 155] on div at bounding box center [24, 152] width 25 height 25
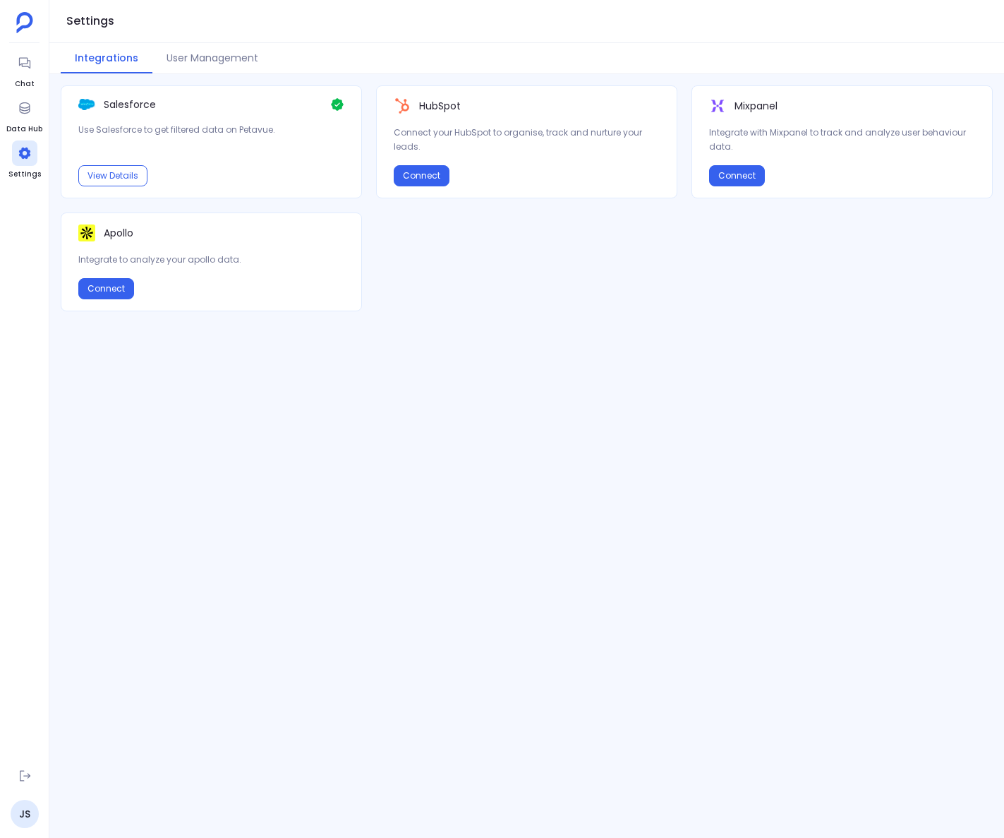
click at [44, 66] on aside "Chat Data Hub Settings JS" at bounding box center [24, 419] width 49 height 838
click at [31, 61] on div at bounding box center [24, 62] width 25 height 25
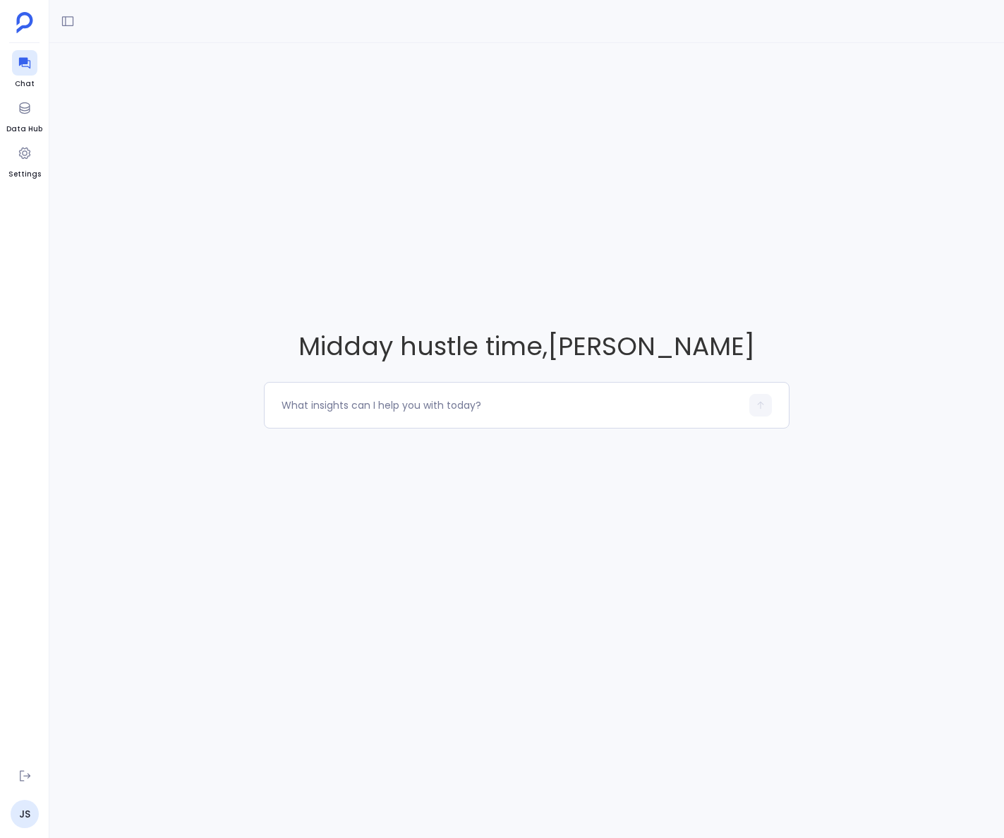
click at [53, 20] on div at bounding box center [526, 21] width 955 height 43
click at [66, 20] on icon at bounding box center [67, 21] width 11 height 11
drag, startPoint x: 402, startPoint y: 159, endPoint x: 301, endPoint y: 183, distance: 104.4
click at [402, 159] on div "Midday hustle time , Joey Saucedo" at bounding box center [526, 378] width 955 height 671
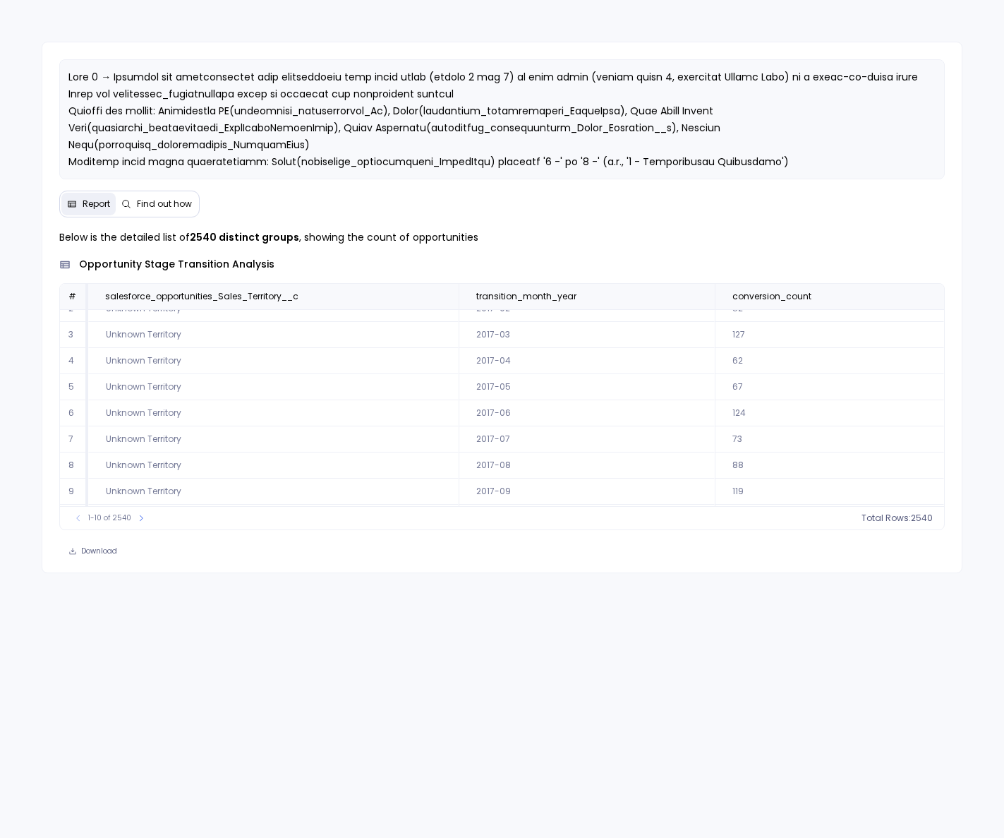
scroll to position [64, 0]
click at [139, 514] on icon at bounding box center [141, 518] width 8 height 8
click at [142, 514] on icon at bounding box center [146, 518] width 8 height 8
click at [141, 516] on button at bounding box center [148, 518] width 14 height 14
click at [140, 516] on button at bounding box center [147, 518] width 14 height 14
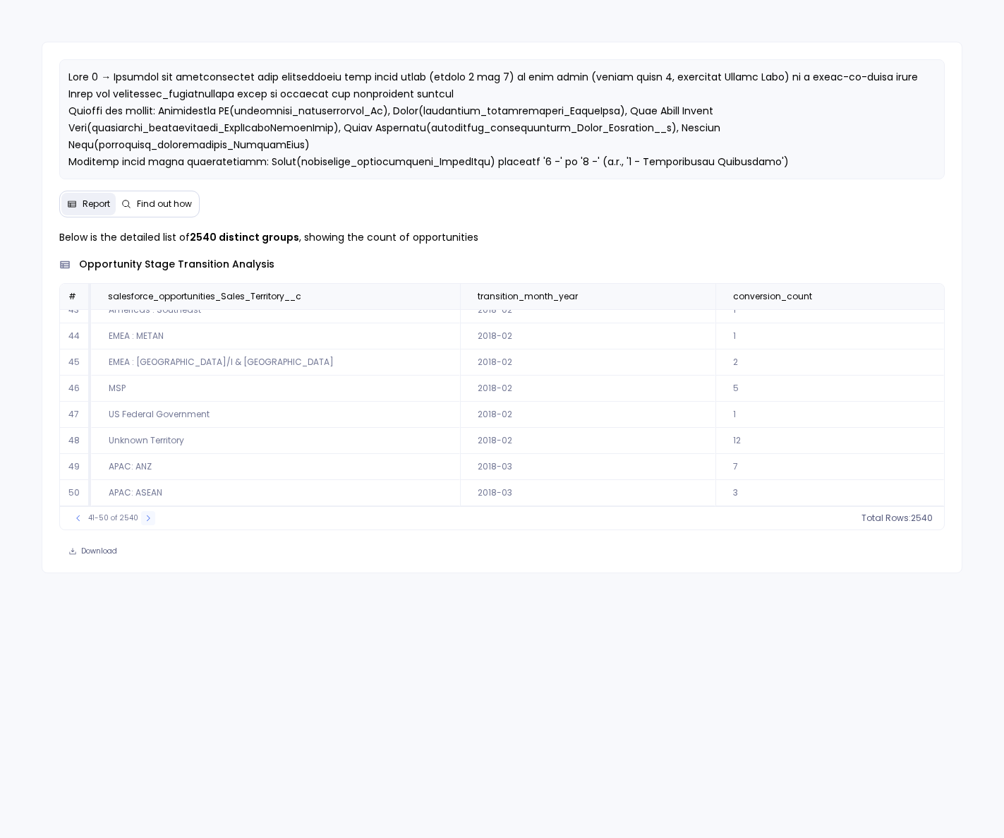
click at [141, 516] on button at bounding box center [148, 518] width 14 height 14
click at [142, 516] on button at bounding box center [149, 518] width 14 height 14
click at [140, 516] on button at bounding box center [147, 518] width 14 height 14
click at [142, 516] on button at bounding box center [149, 518] width 14 height 14
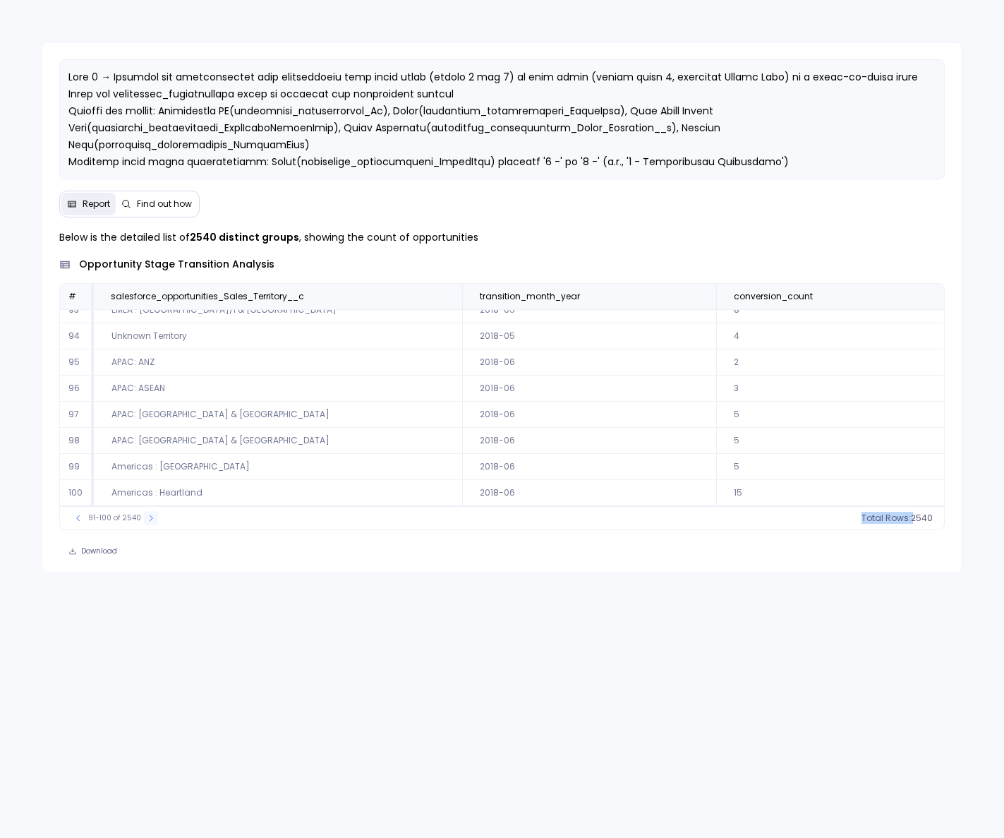
click at [139, 516] on div "91-100 of 2540" at bounding box center [114, 518] width 101 height 14
click at [144, 516] on button at bounding box center [151, 518] width 14 height 14
click at [146, 515] on icon at bounding box center [150, 518] width 8 height 8
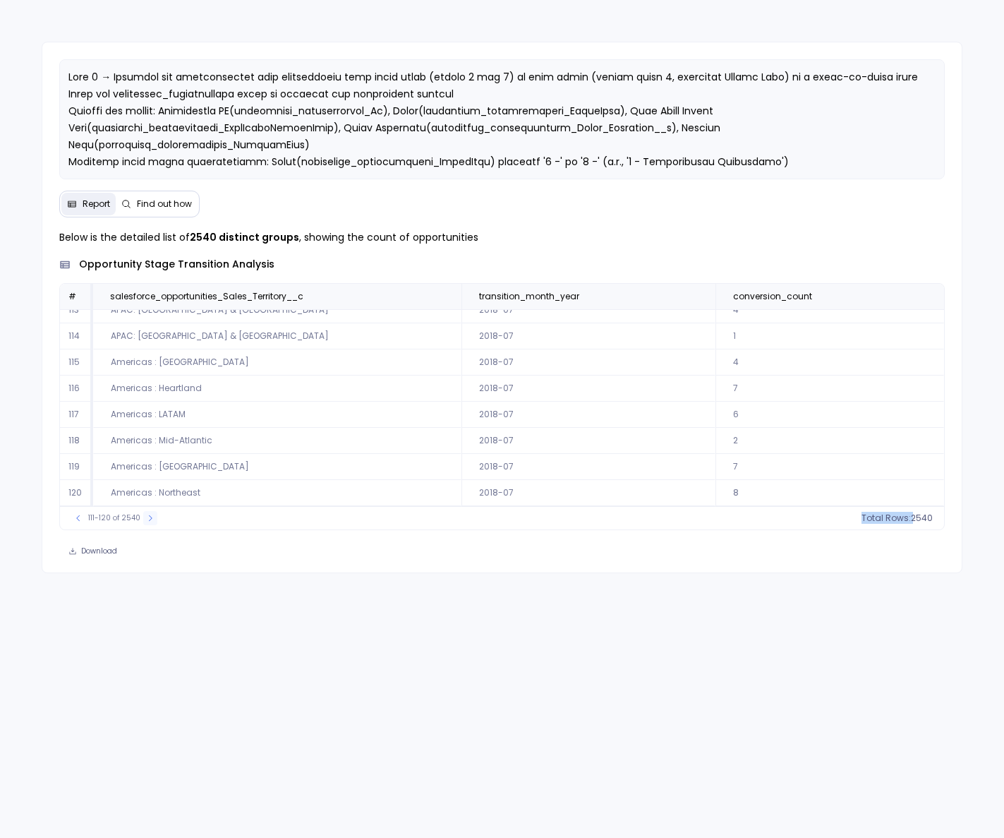
click at [146, 515] on icon at bounding box center [150, 518] width 8 height 8
click at [148, 515] on icon at bounding box center [152, 518] width 8 height 8
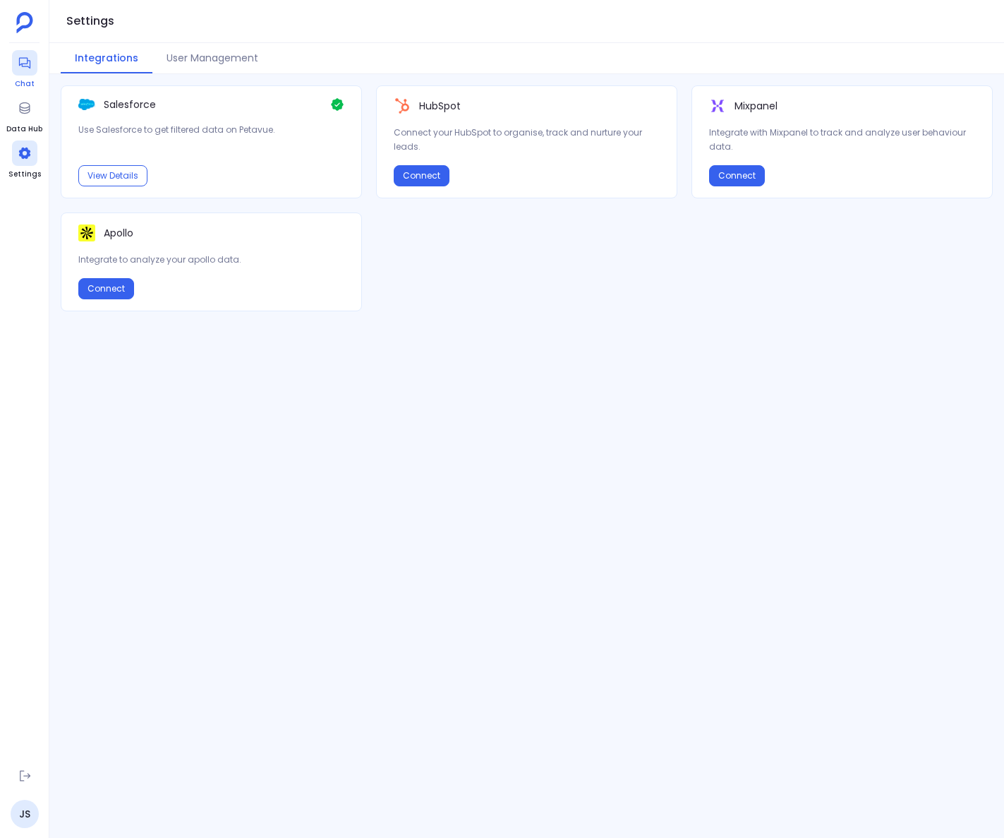
click at [33, 64] on div at bounding box center [24, 62] width 25 height 25
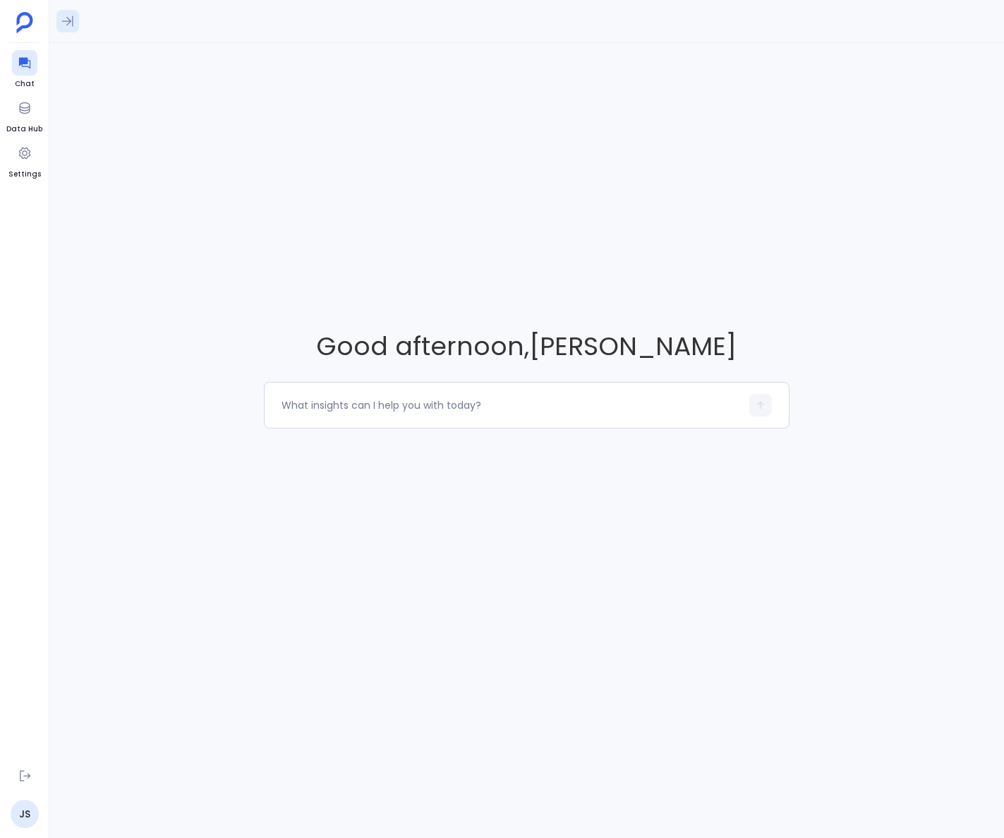
click at [78, 21] on div at bounding box center [526, 21] width 955 height 43
click at [72, 20] on icon at bounding box center [68, 21] width 14 height 14
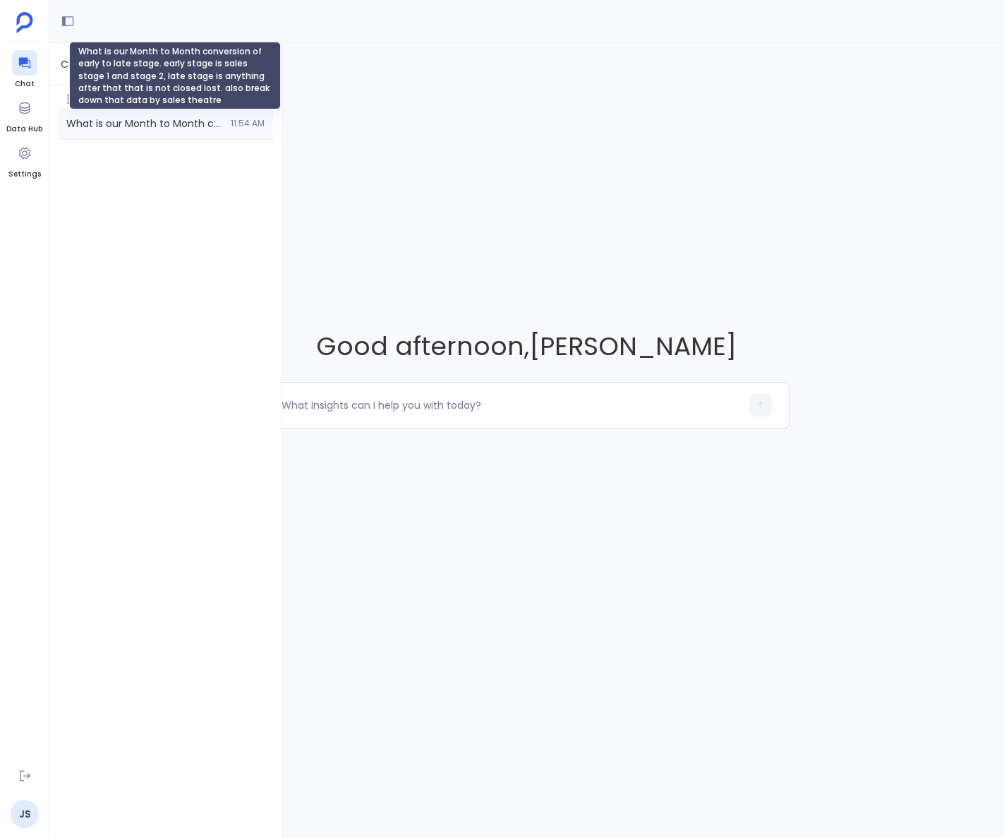
click at [123, 128] on span "What is our Month to Month conversion of early to late stage. early stage is sa…" at bounding box center [144, 123] width 156 height 14
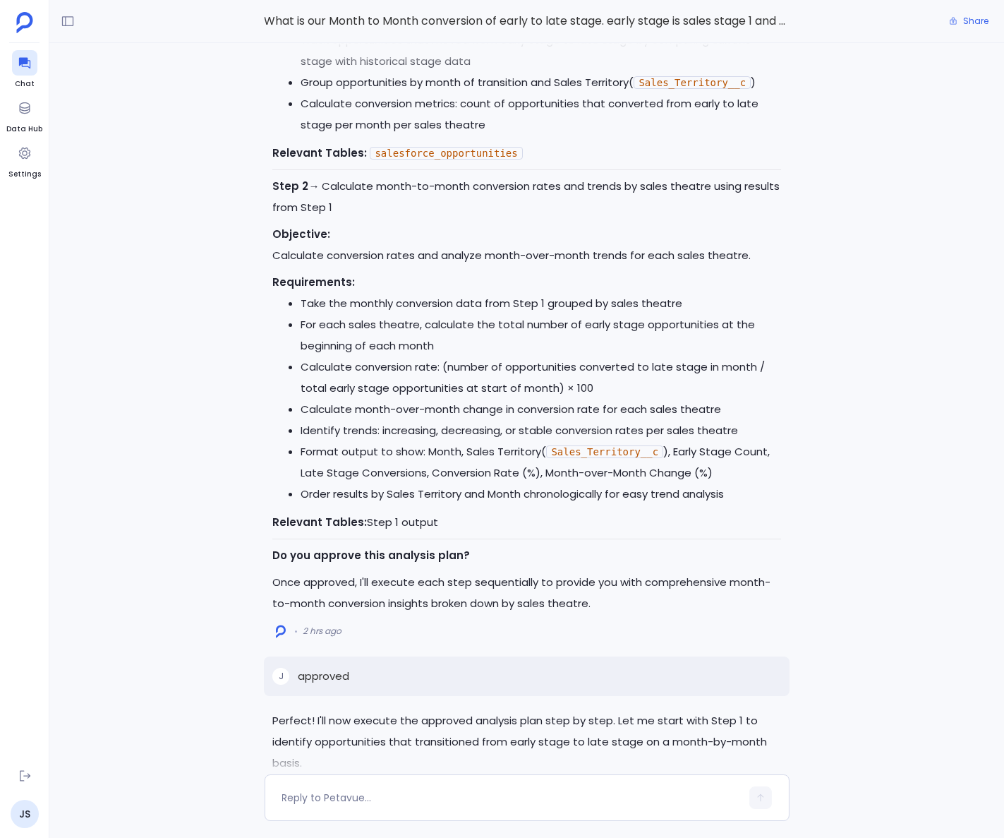
scroll to position [-2780, 0]
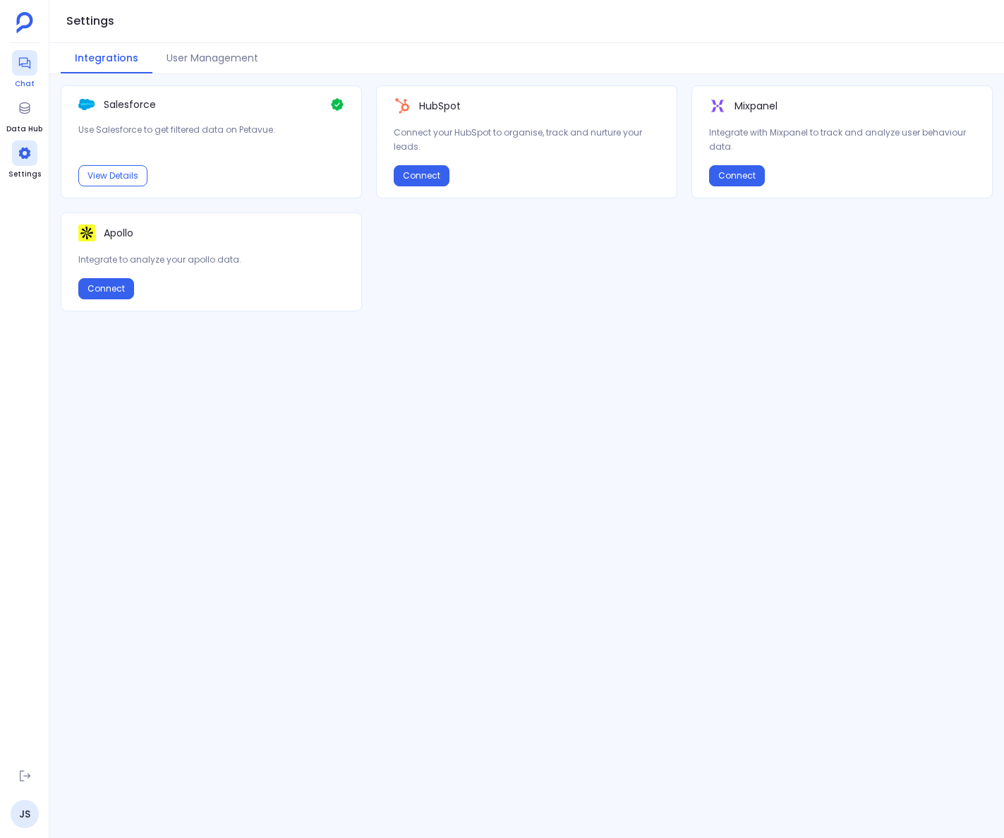
click at [28, 61] on icon at bounding box center [25, 63] width 14 height 14
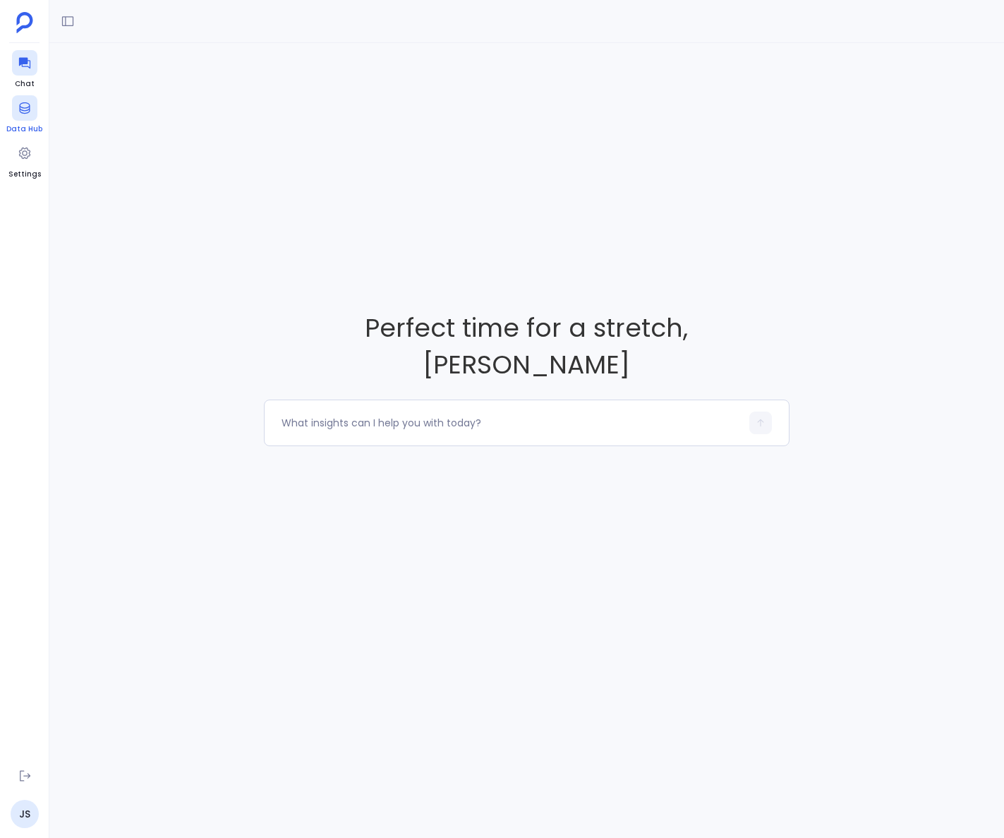
click at [19, 97] on div at bounding box center [24, 107] width 25 height 25
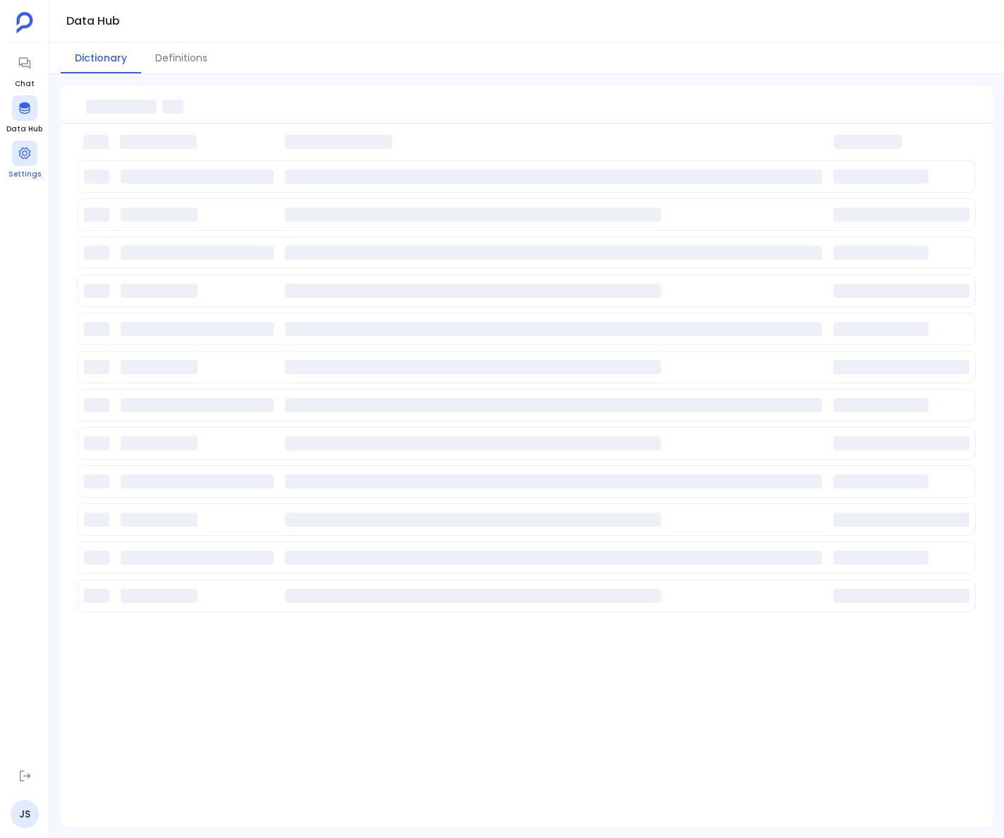
click at [26, 155] on icon at bounding box center [25, 153] width 14 height 14
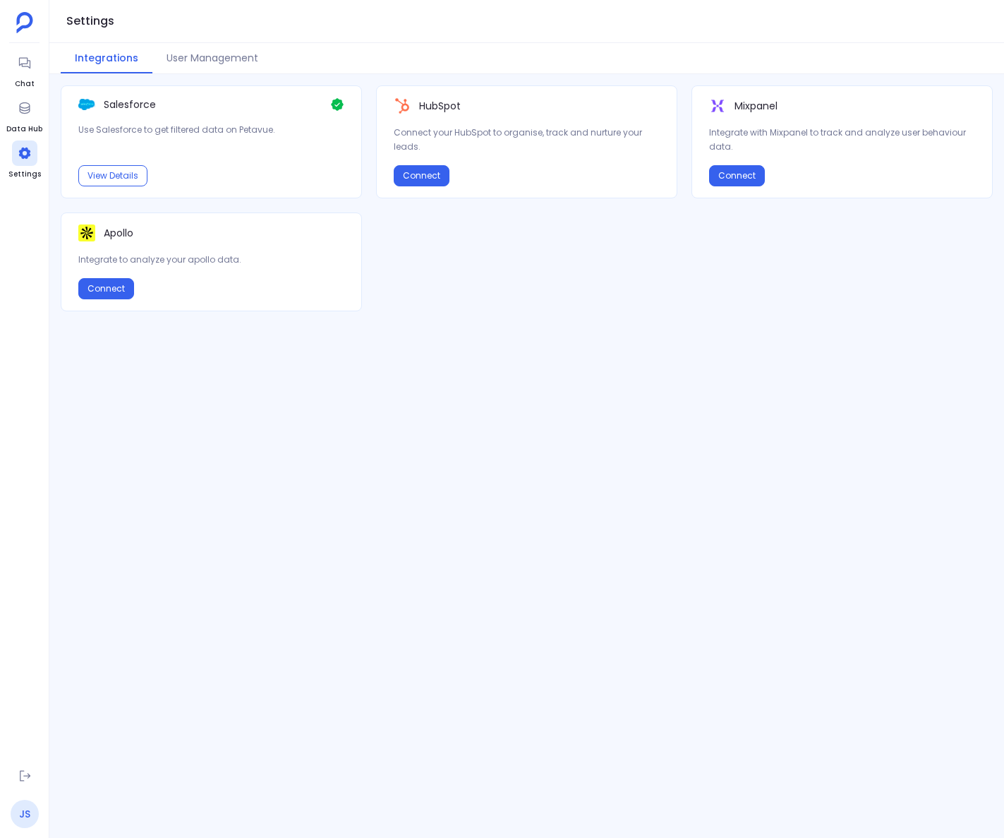
click at [21, 817] on link "JS" at bounding box center [25, 814] width 28 height 28
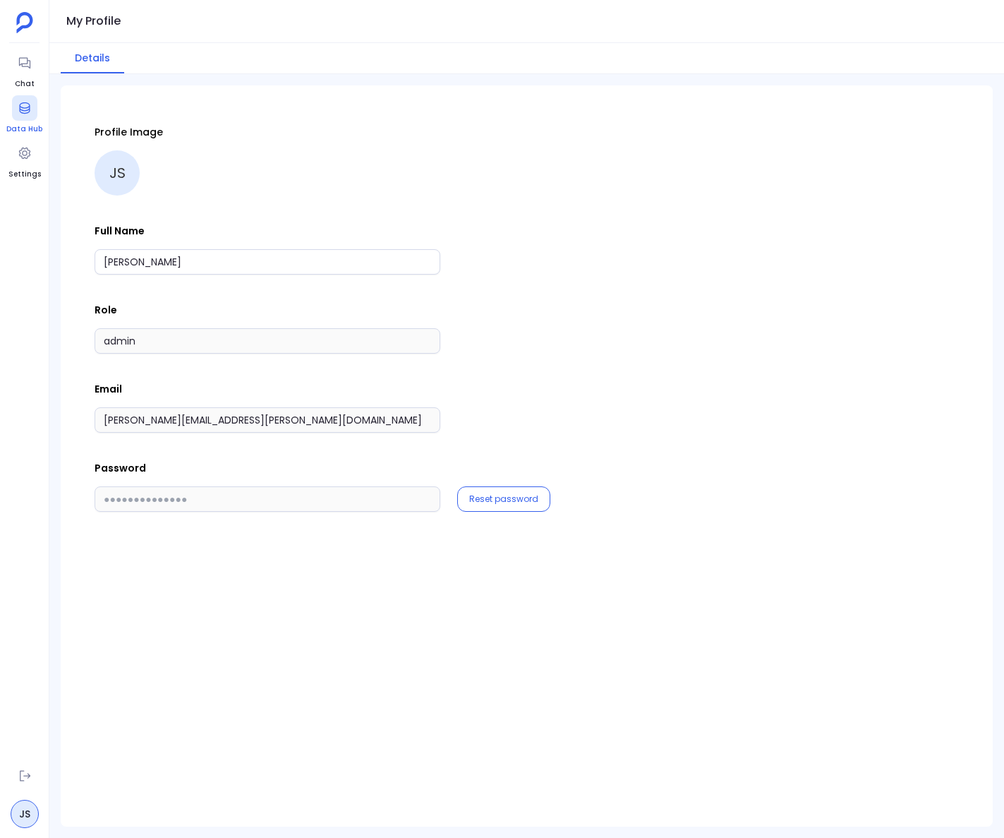
click at [25, 122] on link "Data Hub" at bounding box center [24, 115] width 36 height 40
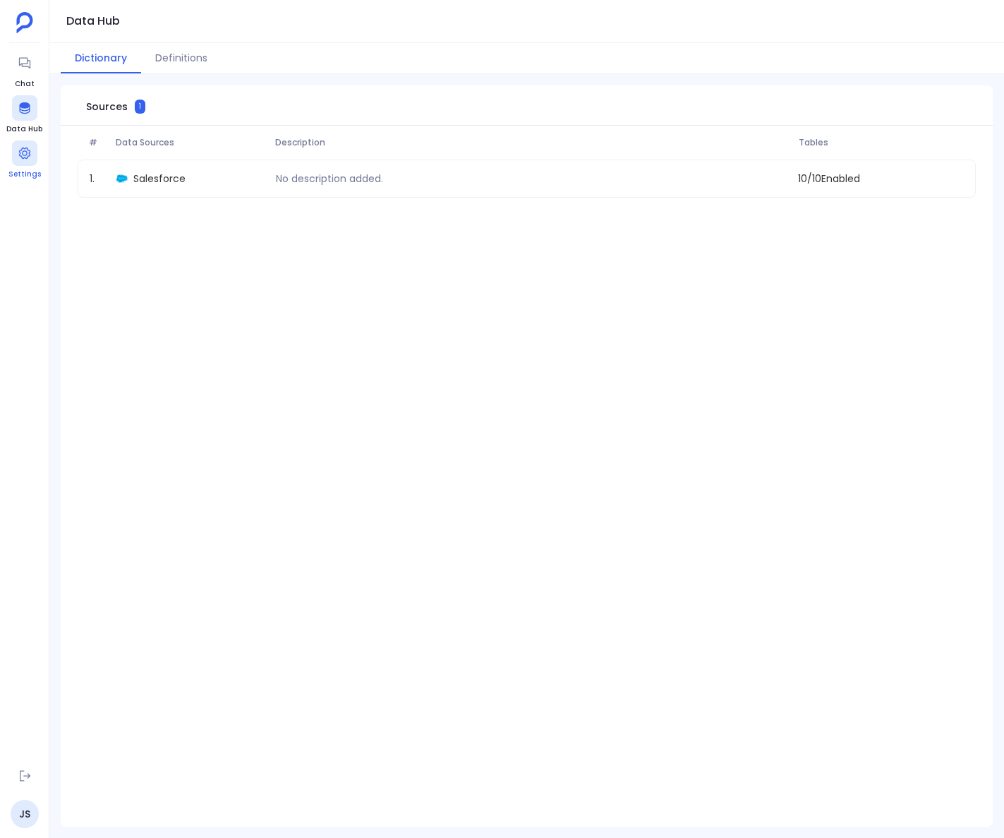
click at [21, 161] on div at bounding box center [24, 152] width 25 height 25
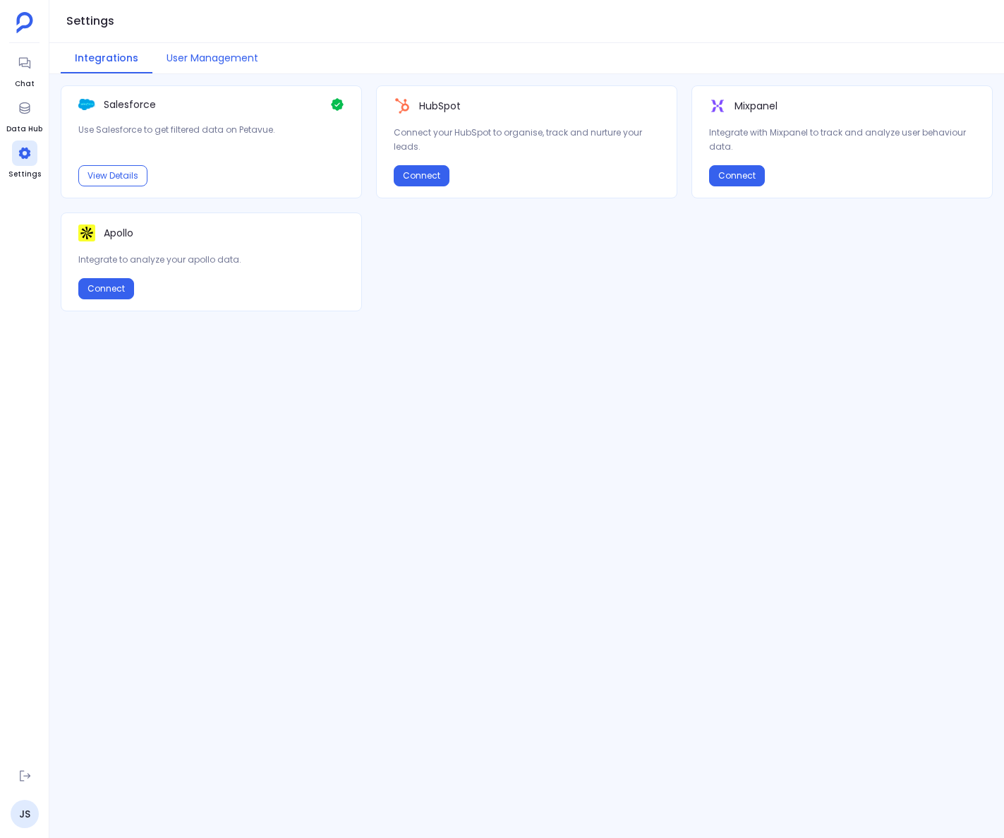
click at [219, 64] on button "User Management" at bounding box center [212, 58] width 120 height 30
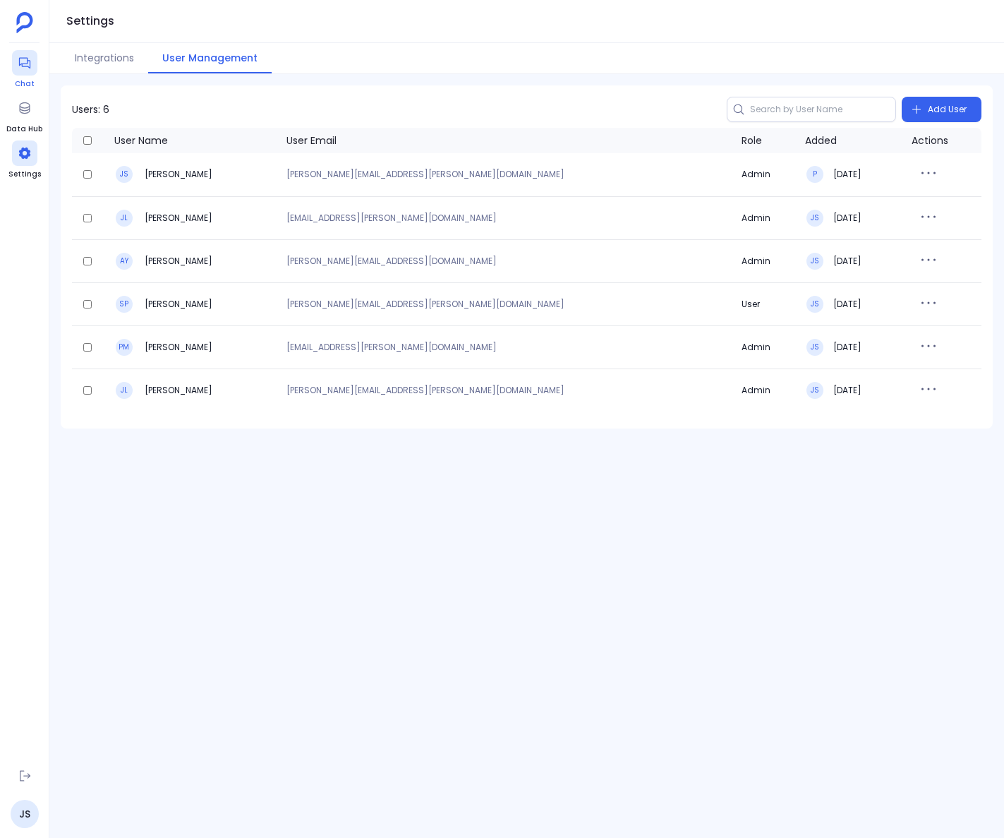
click at [26, 71] on div at bounding box center [24, 62] width 25 height 25
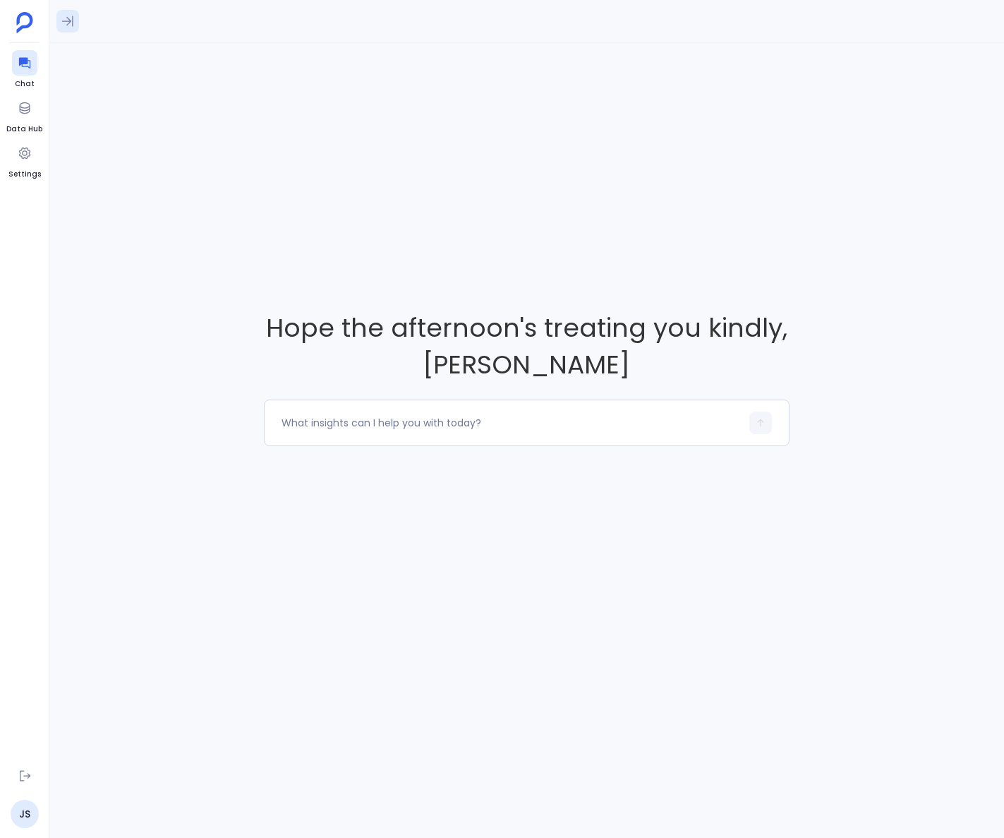
click at [71, 18] on icon at bounding box center [68, 21] width 14 height 14
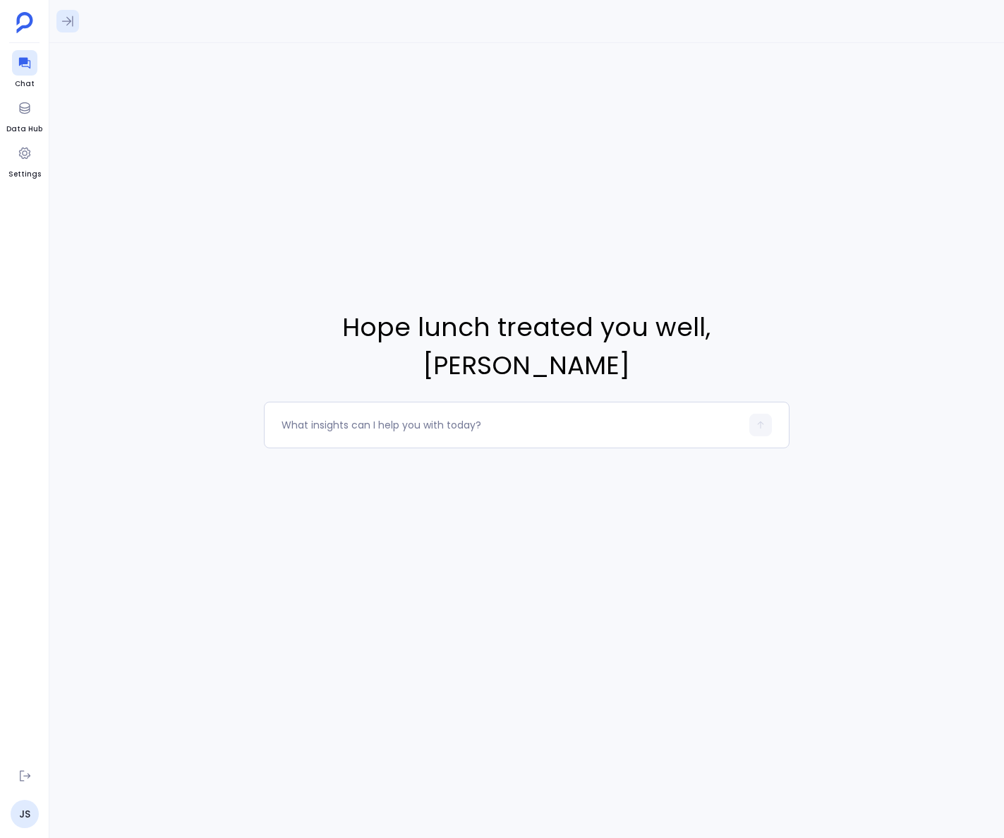
click at [67, 13] on button at bounding box center [67, 21] width 23 height 23
click at [139, 208] on div "[DATE] What is our Month to Month conversion of early to late stage. early stag…" at bounding box center [165, 461] width 232 height 752
click at [76, 24] on button at bounding box center [67, 21] width 23 height 23
drag, startPoint x: 449, startPoint y: 144, endPoint x: 334, endPoint y: 169, distance: 117.8
click at [449, 144] on div "Still plenty of daylight left , [PERSON_NAME]" at bounding box center [526, 378] width 955 height 671
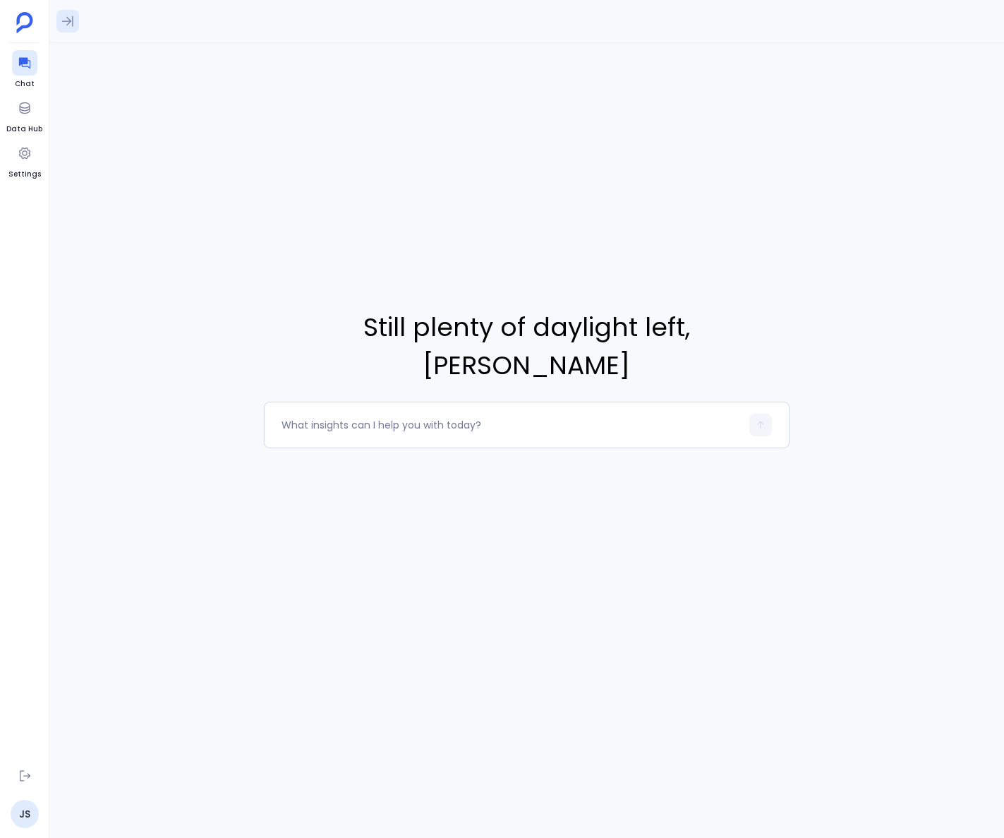
click at [66, 17] on icon at bounding box center [67, 21] width 11 height 11
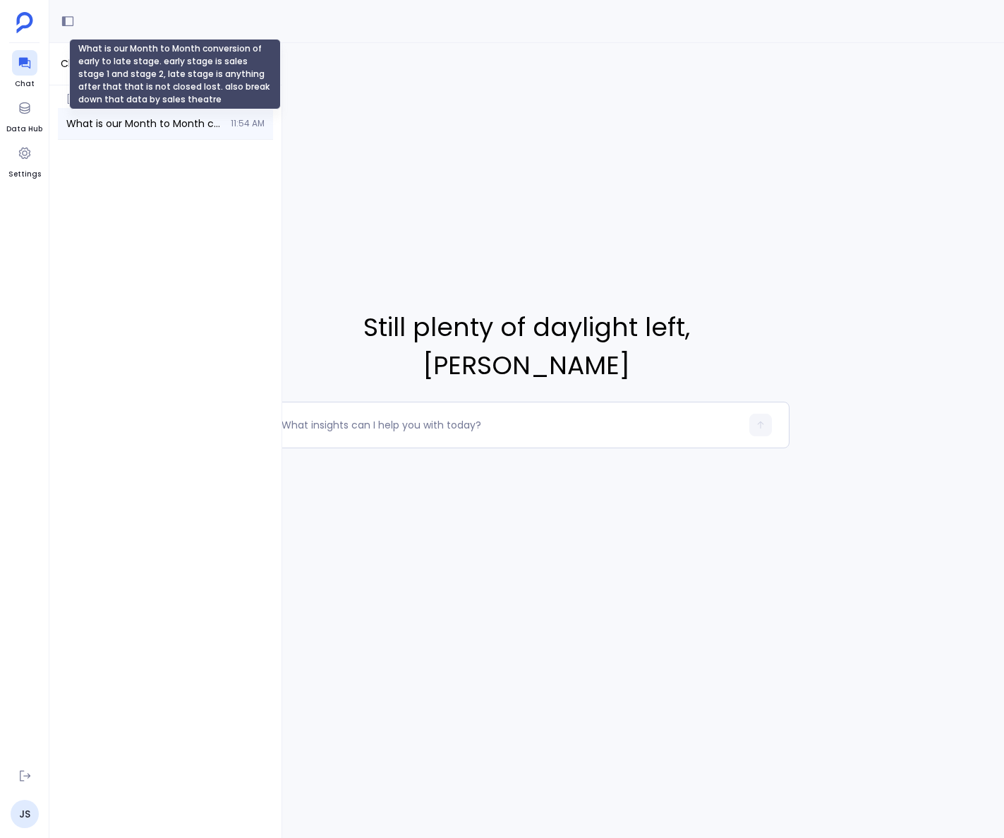
click at [107, 122] on span "What is our Month to Month conversion of early to late stage. early stage is sa…" at bounding box center [144, 123] width 156 height 14
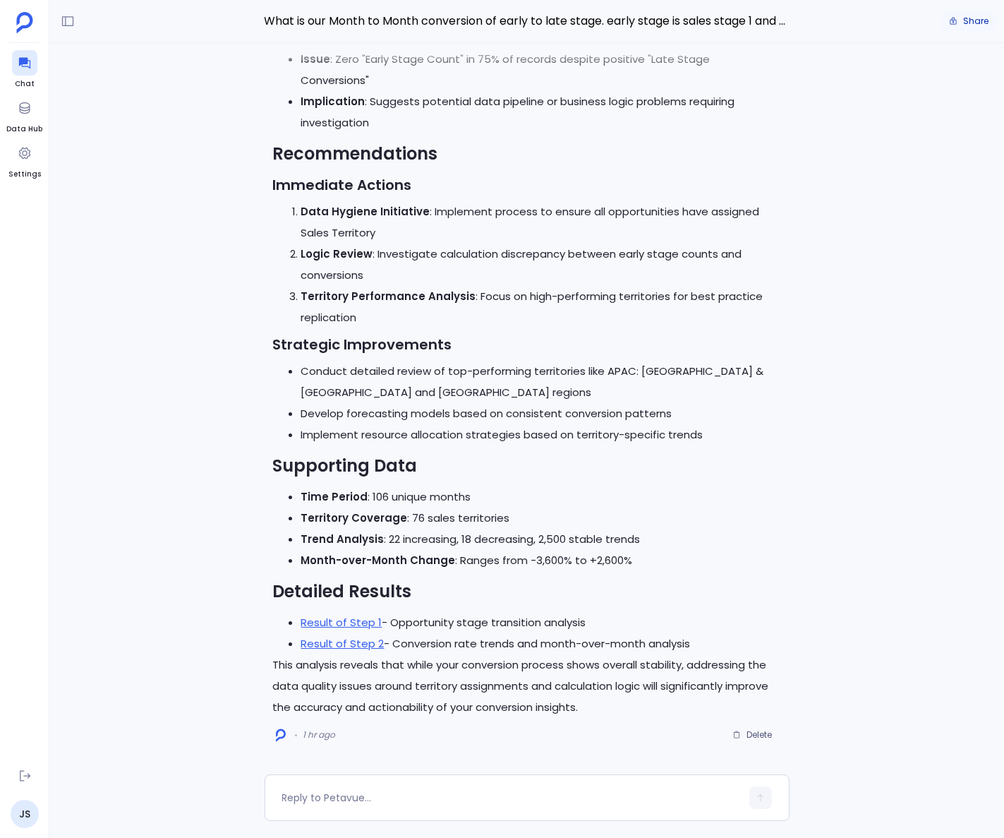
click at [976, 25] on span "Share" at bounding box center [976, 21] width 25 height 11
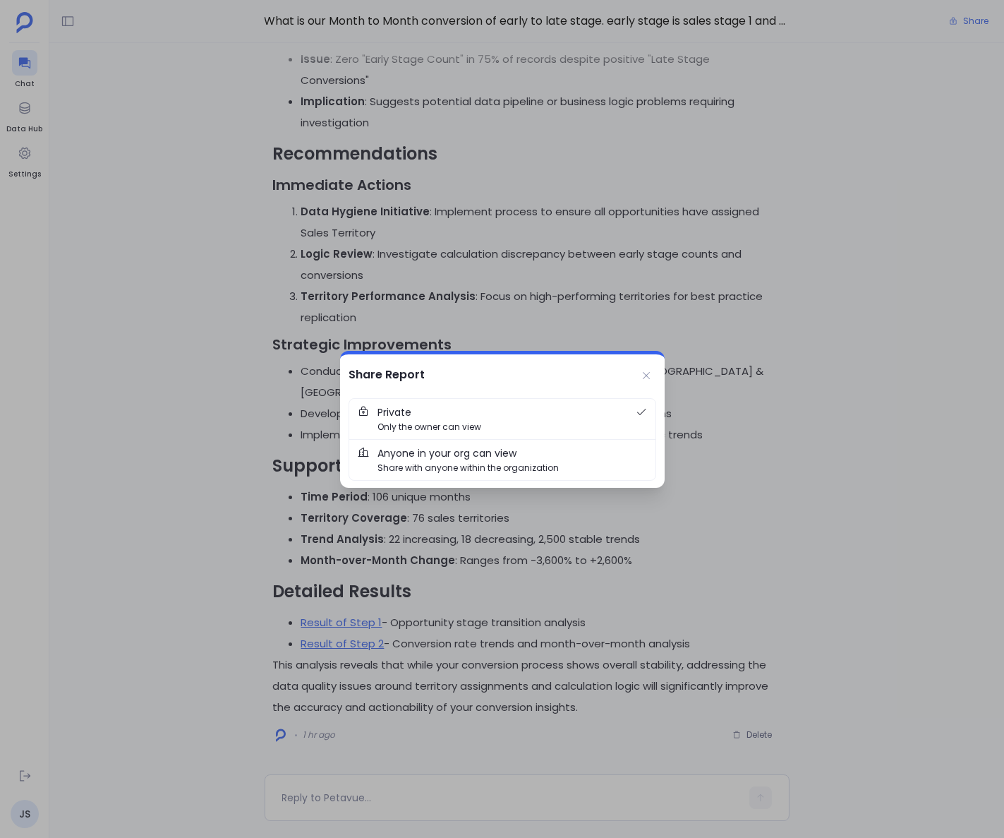
click at [445, 455] on span "Anyone in your org can view" at bounding box center [447, 453] width 139 height 16
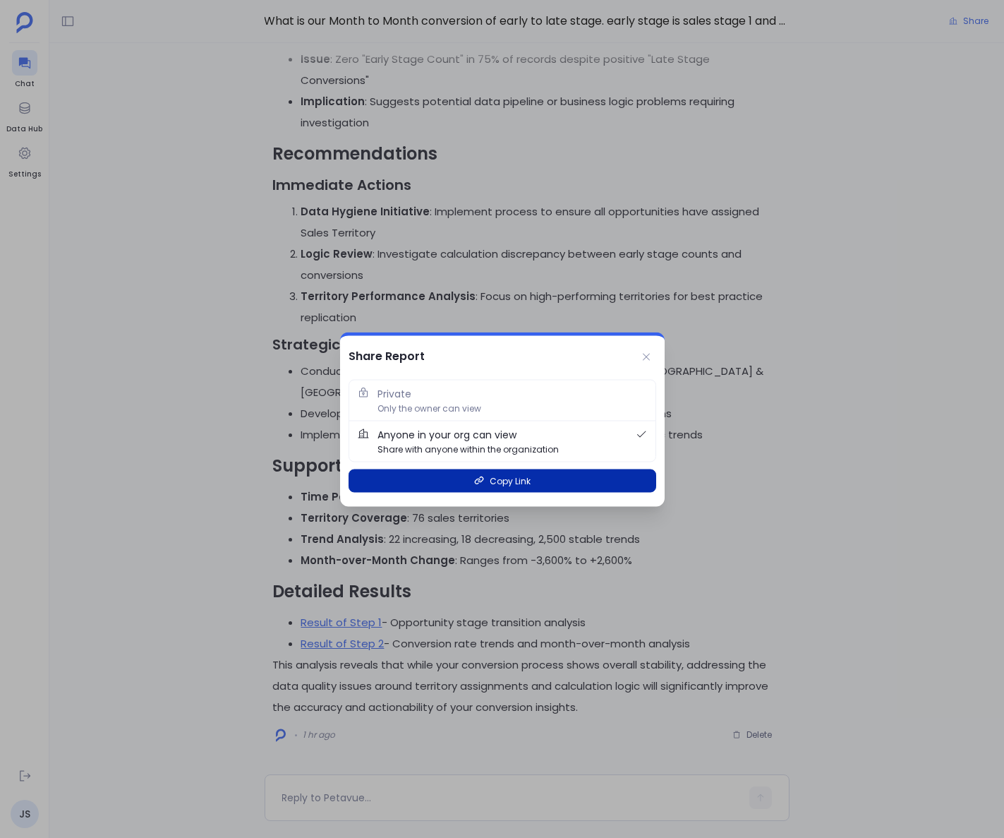
click at [488, 481] on button "Copy Link" at bounding box center [503, 480] width 308 height 23
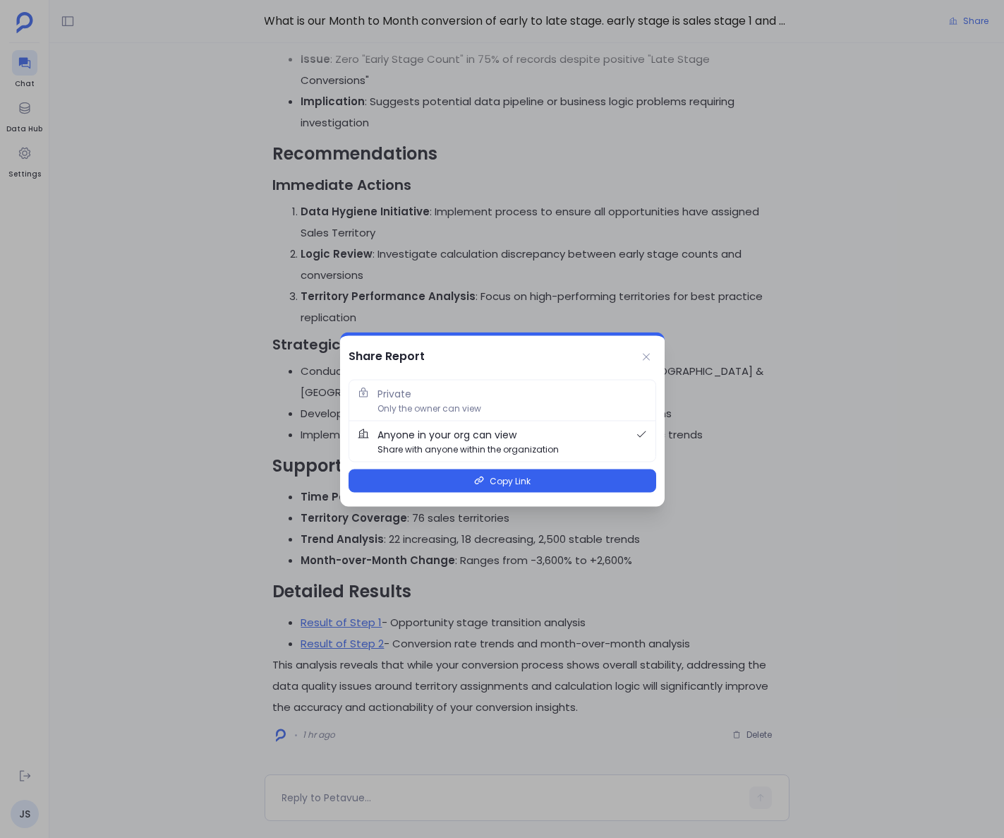
click at [232, 249] on div at bounding box center [502, 419] width 1004 height 838
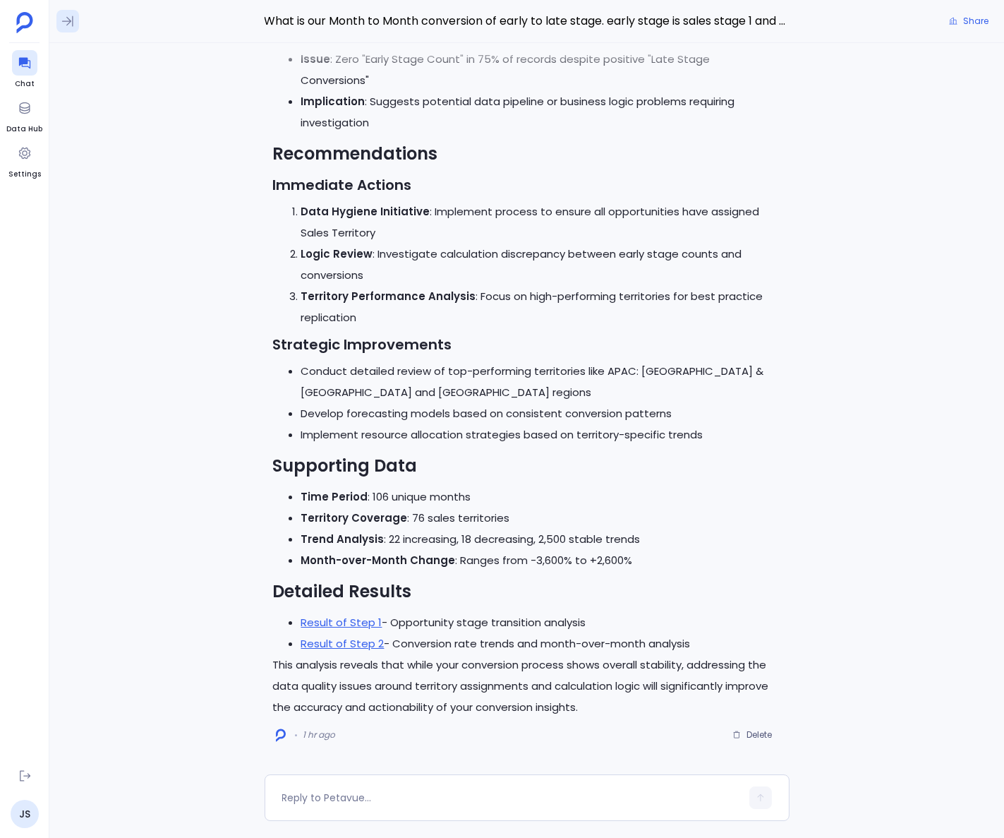
click at [69, 17] on icon at bounding box center [68, 21] width 14 height 14
click at [189, 262] on div "[DATE] What is our Month to Month conversion of early to late stage. early stag…" at bounding box center [165, 461] width 232 height 752
drag, startPoint x: 434, startPoint y: 249, endPoint x: 20, endPoint y: 384, distance: 435.1
click at [434, 249] on li "Logic Review : Investigate calculation discrepancy between early stage counts a…" at bounding box center [541, 265] width 480 height 42
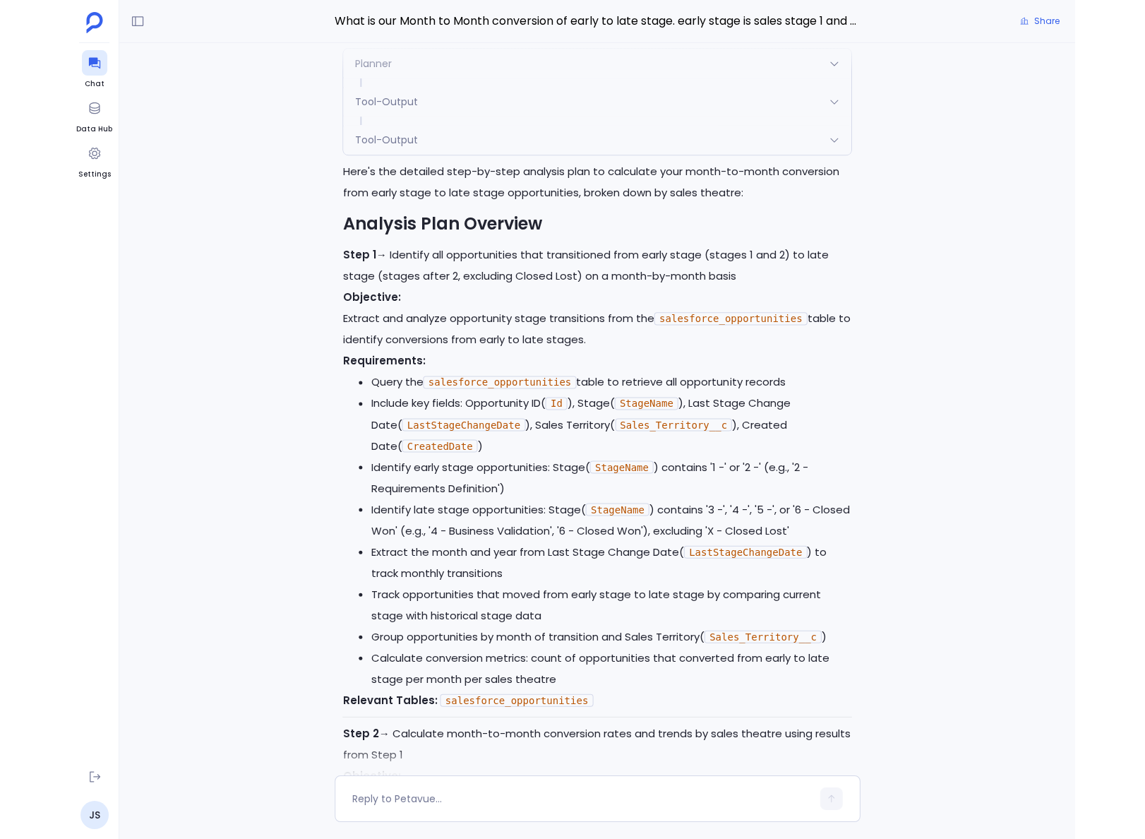
scroll to position [-2719, 0]
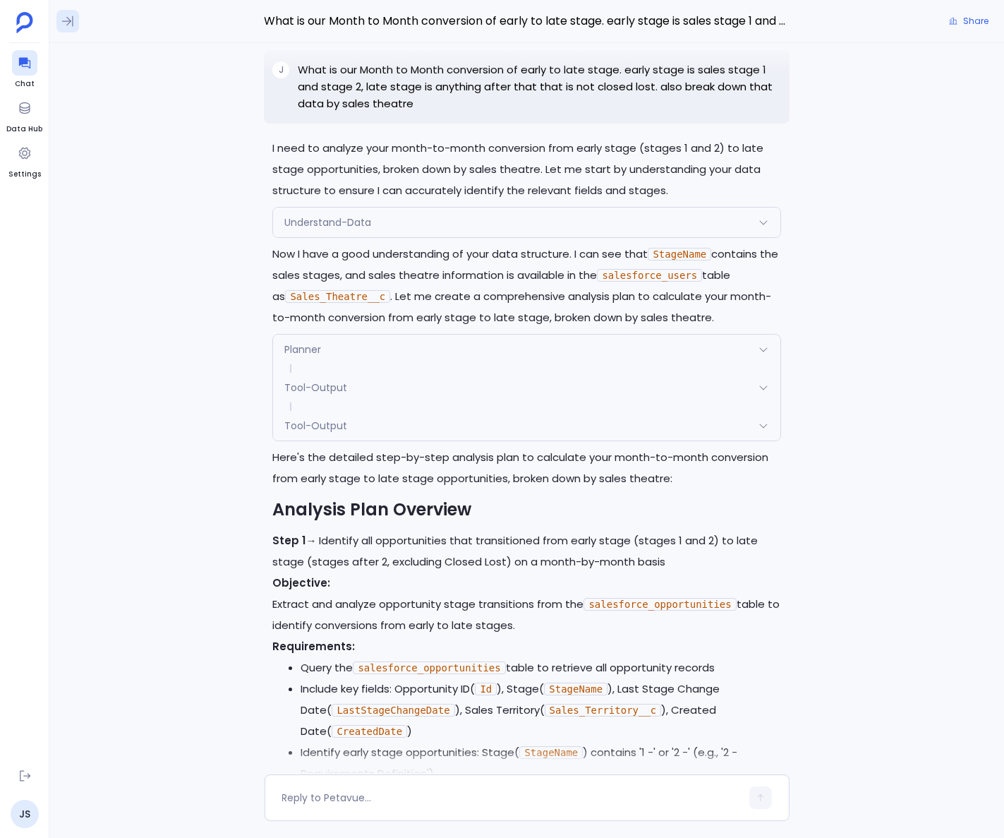
click at [70, 23] on icon at bounding box center [68, 21] width 14 height 14
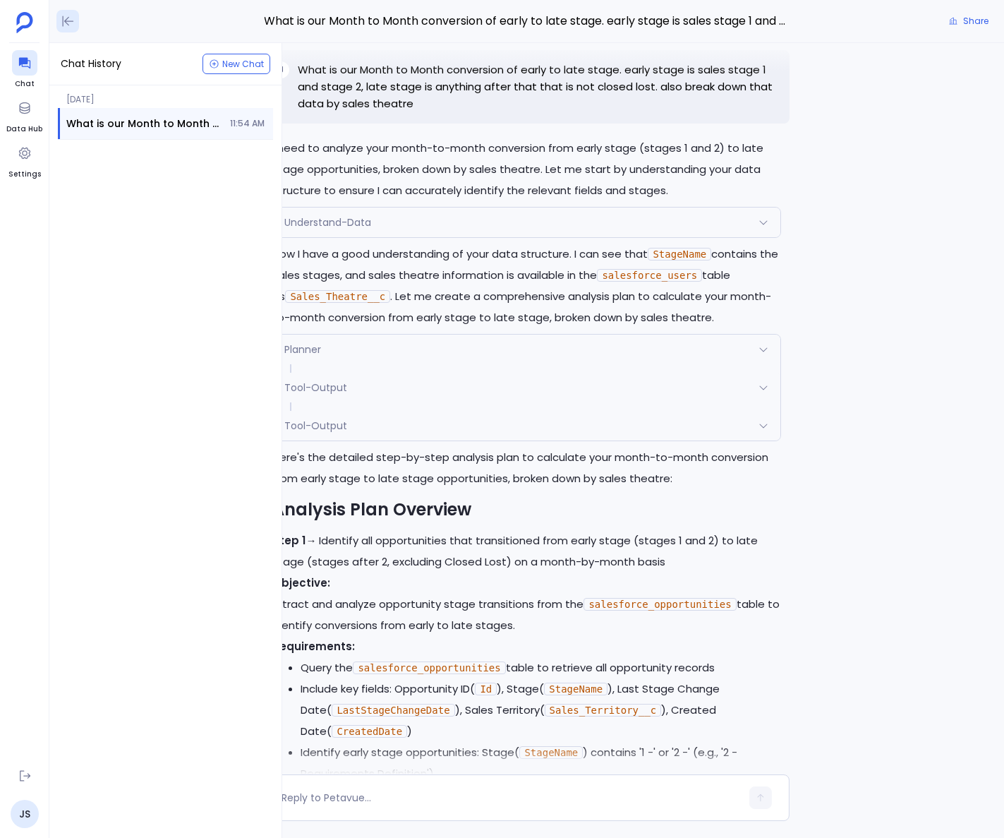
click at [68, 14] on icon at bounding box center [68, 21] width 14 height 14
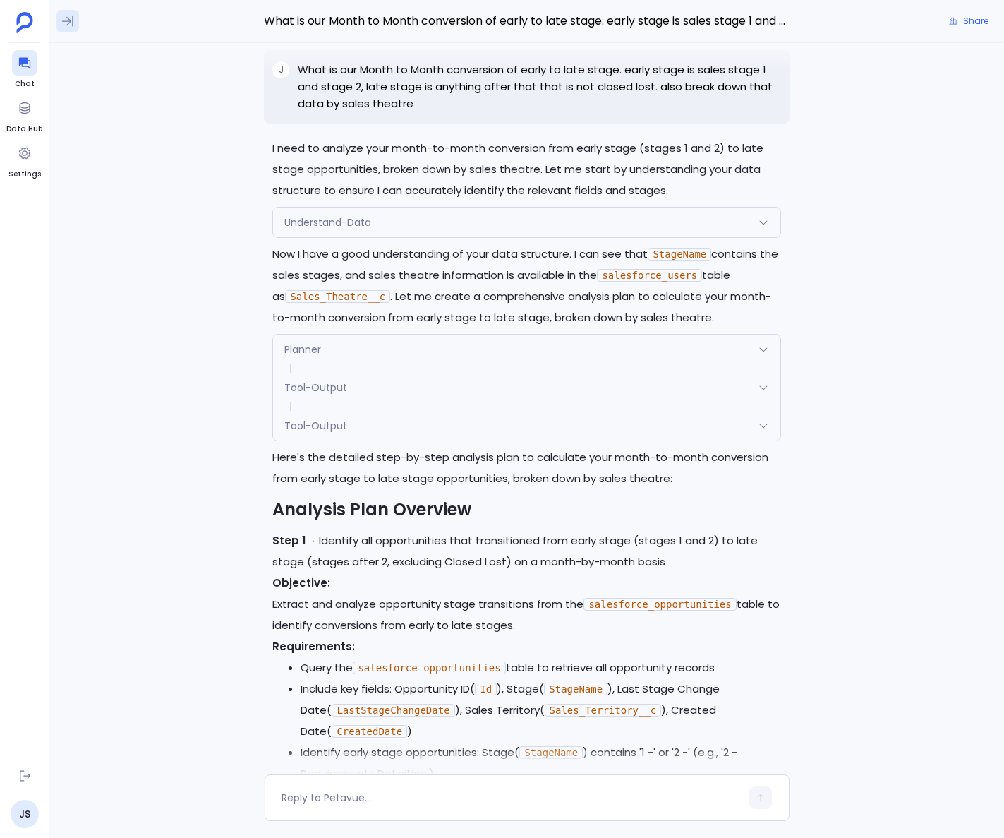
click at [68, 14] on icon at bounding box center [68, 21] width 14 height 14
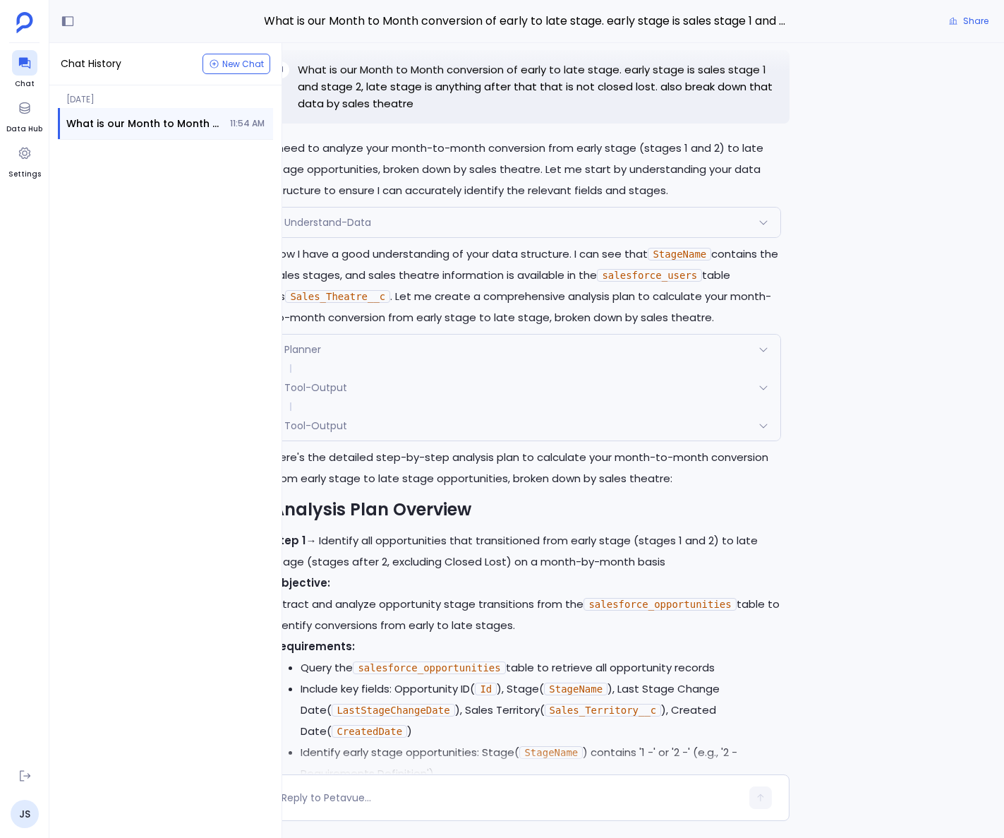
click at [148, 399] on div "[DATE] What is our Month to Month conversion of early to late stage. early stag…" at bounding box center [165, 461] width 232 height 752
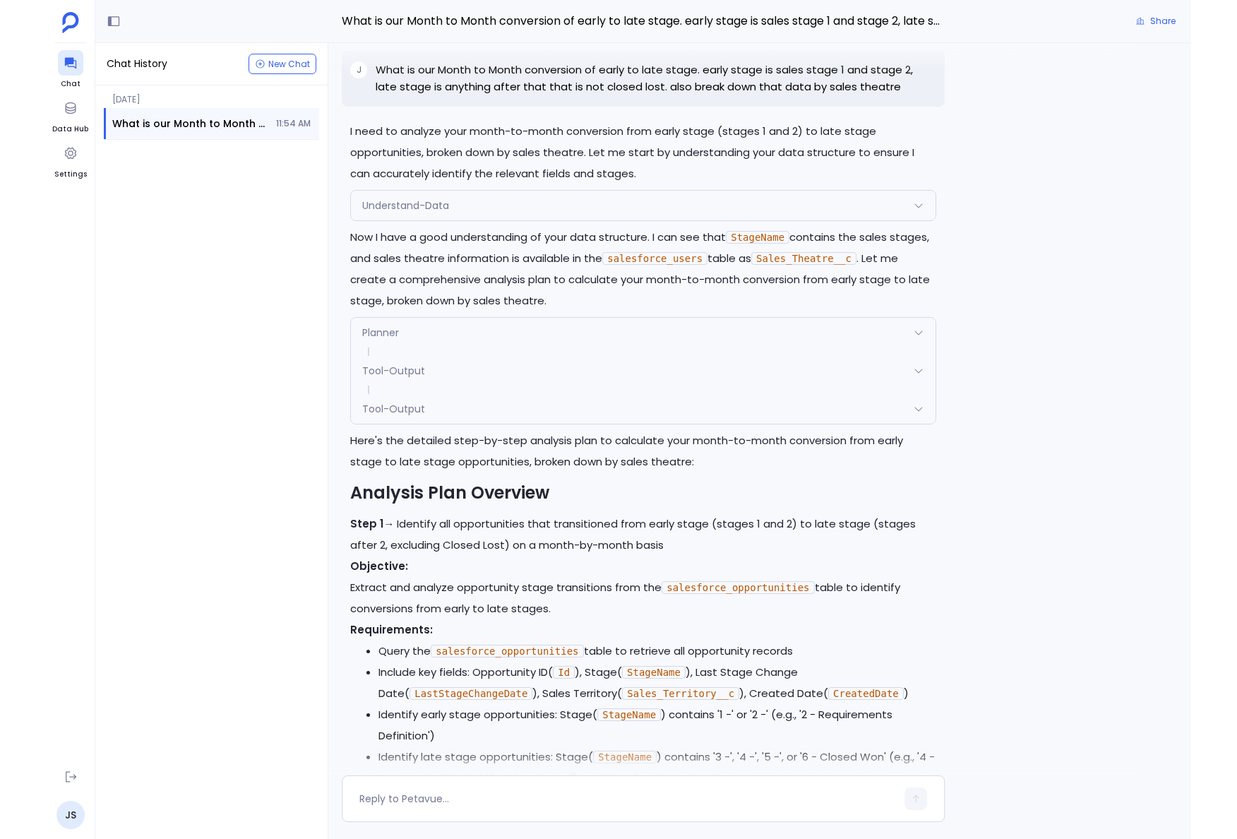
scroll to position [-2341, 0]
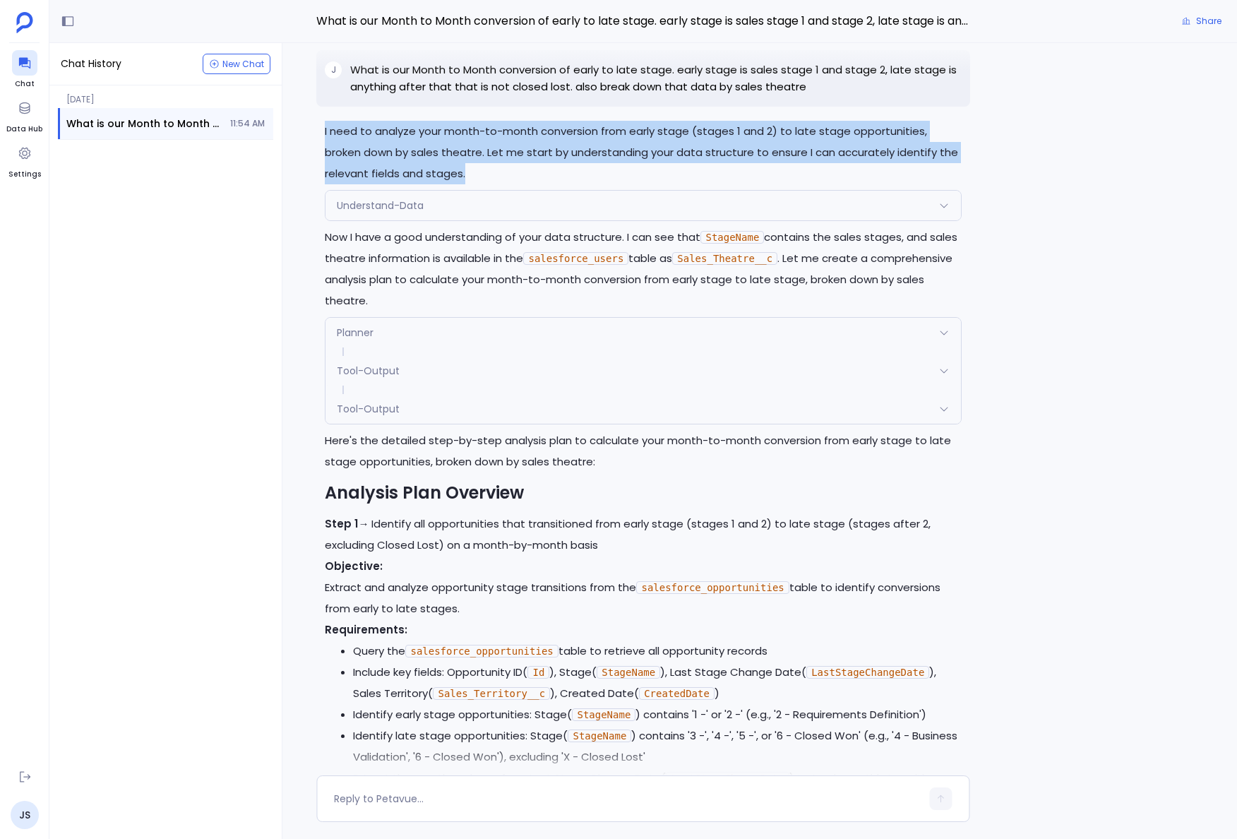
drag, startPoint x: 433, startPoint y: 193, endPoint x: 319, endPoint y: 152, distance: 120.6
click at [319, 152] on div "I need to analyze your month-to-month conversion from early stage (stages 1 and…" at bounding box center [642, 724] width 653 height 1207
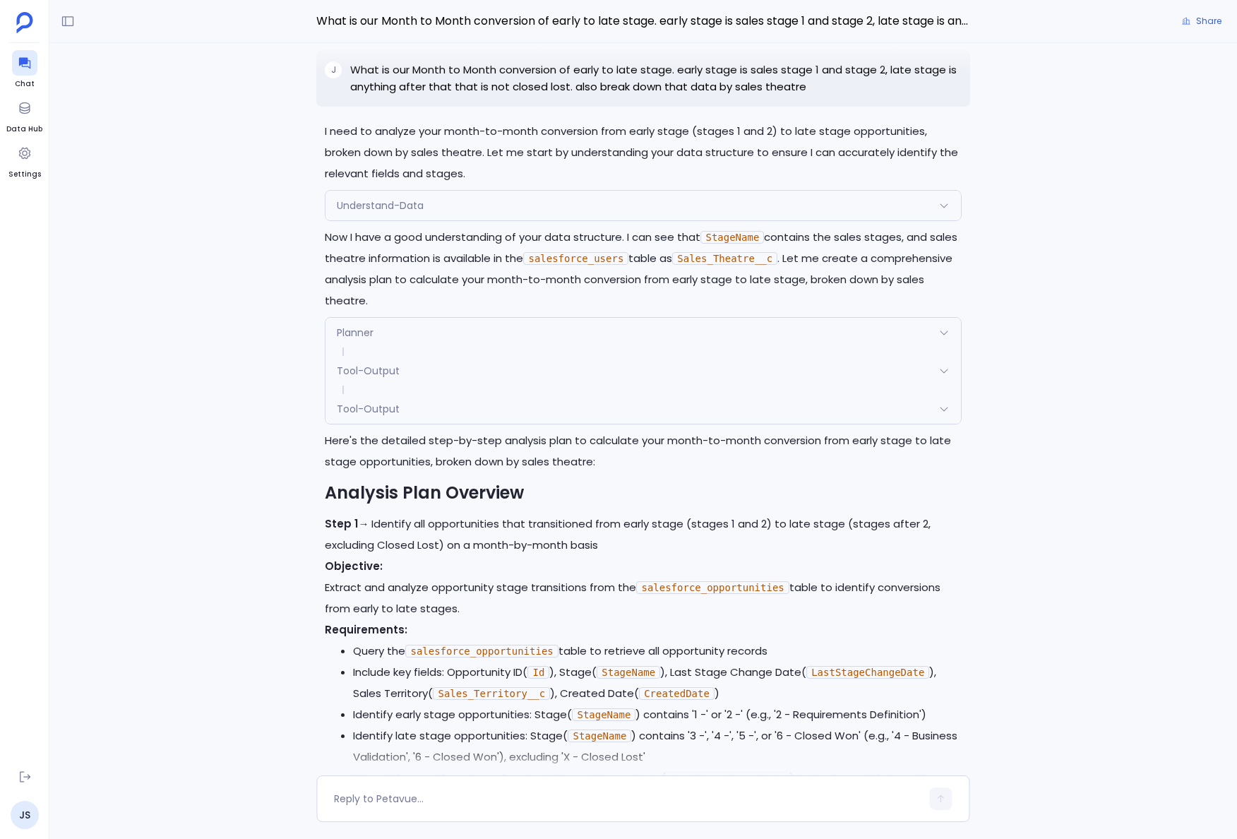
drag, startPoint x: 448, startPoint y: 292, endPoint x: 418, endPoint y: 298, distance: 30.9
click at [448, 292] on p "Now I have a good understanding of your data structure. I can see that StageNam…" at bounding box center [643, 269] width 636 height 85
click at [71, 22] on icon at bounding box center [68, 21] width 14 height 14
click at [28, 54] on div at bounding box center [24, 62] width 25 height 25
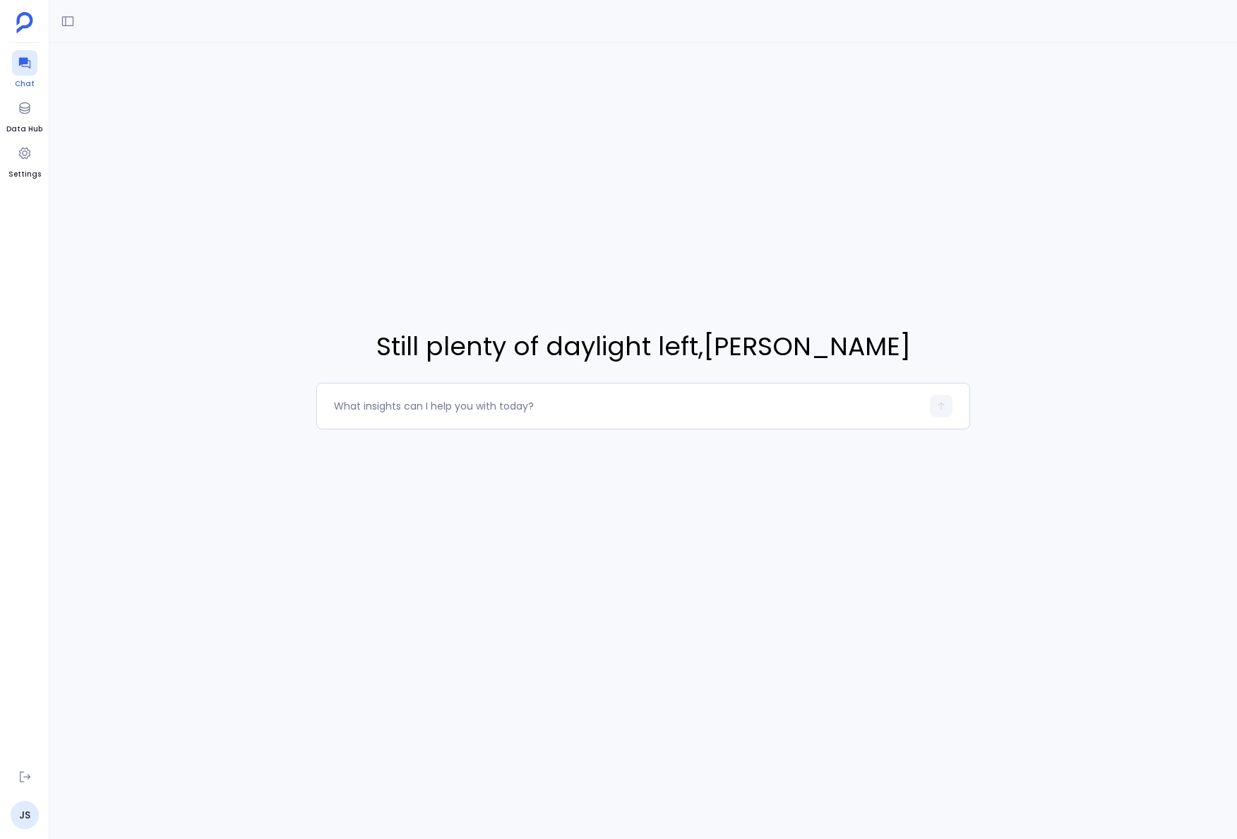
click at [28, 54] on div at bounding box center [24, 62] width 25 height 25
click at [75, 22] on button at bounding box center [67, 21] width 23 height 23
click at [489, 373] on div "Time to power through , [PERSON_NAME]" at bounding box center [642, 378] width 1187 height 671
click at [83, 13] on div at bounding box center [642, 21] width 1187 height 43
click at [71, 24] on icon at bounding box center [68, 21] width 14 height 14
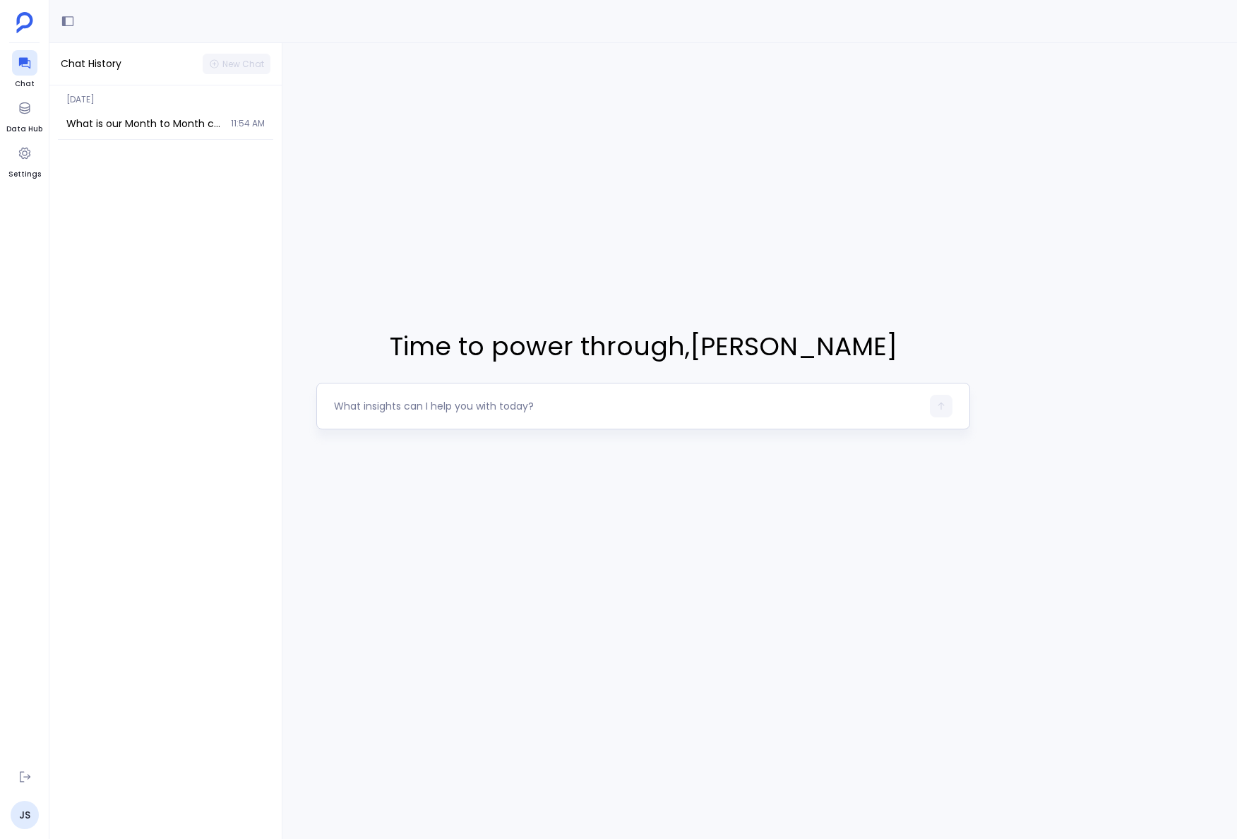
click at [538, 424] on div at bounding box center [642, 406] width 653 height 47
click at [551, 406] on textarea at bounding box center [627, 406] width 587 height 14
